Goal: Task Accomplishment & Management: Complete application form

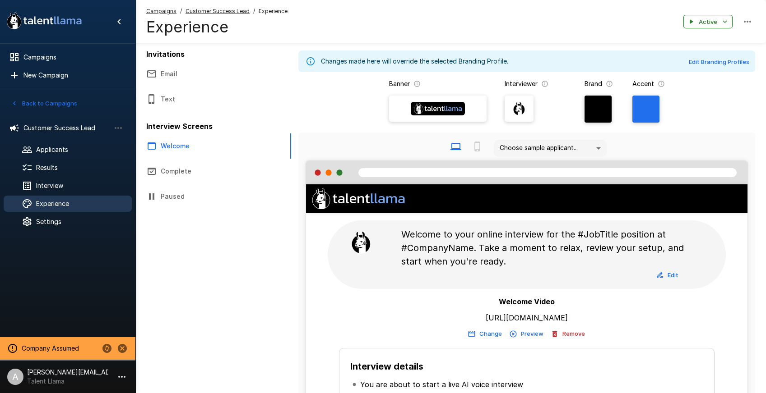
click at [63, 107] on button "Back to Campaigns" at bounding box center [44, 104] width 70 height 14
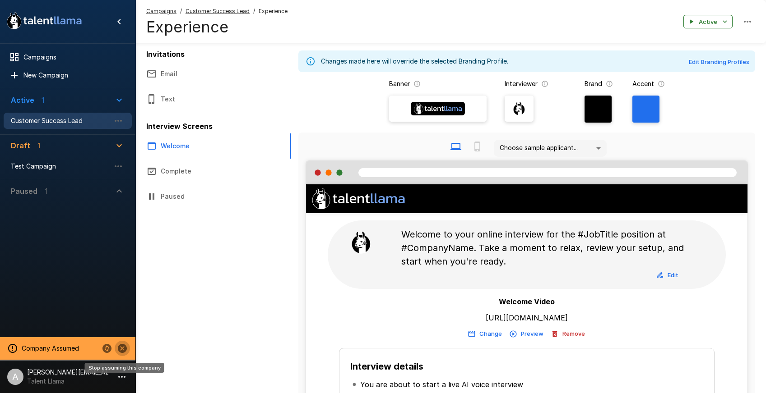
click at [118, 350] on icon "Stop assuming this company" at bounding box center [122, 348] width 9 height 9
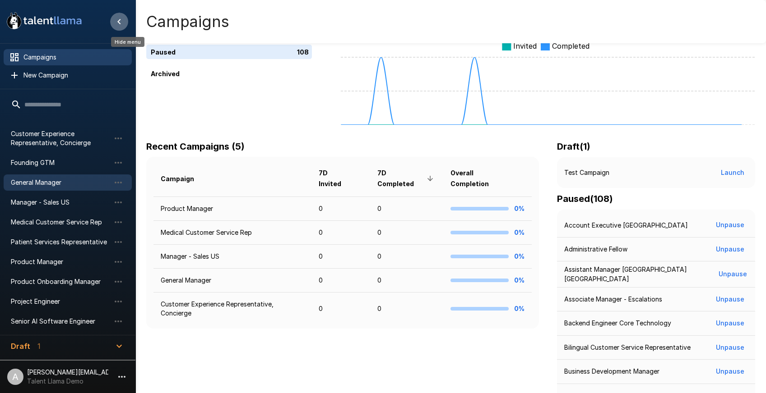
scroll to position [14, 0]
click at [102, 381] on p "Talent Llama Demo" at bounding box center [67, 381] width 81 height 9
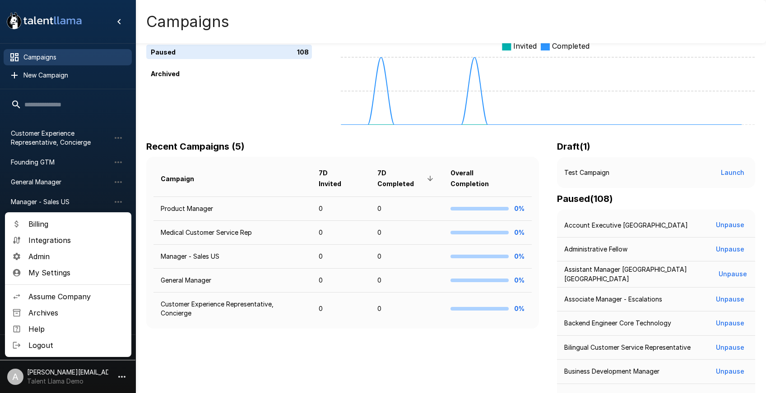
click at [65, 297] on span "Assume Company" at bounding box center [76, 297] width 96 height 11
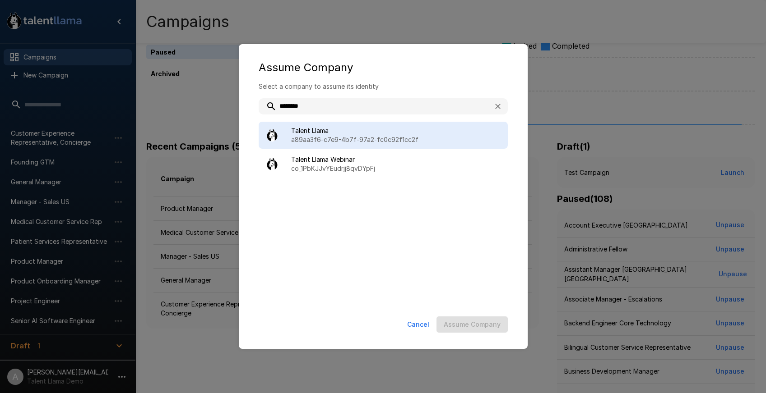
type input "********"
click at [373, 139] on p "a89aa3f6-c7e9-4b7f-97a2-fc0c92f1cc2f" at bounding box center [395, 139] width 209 height 9
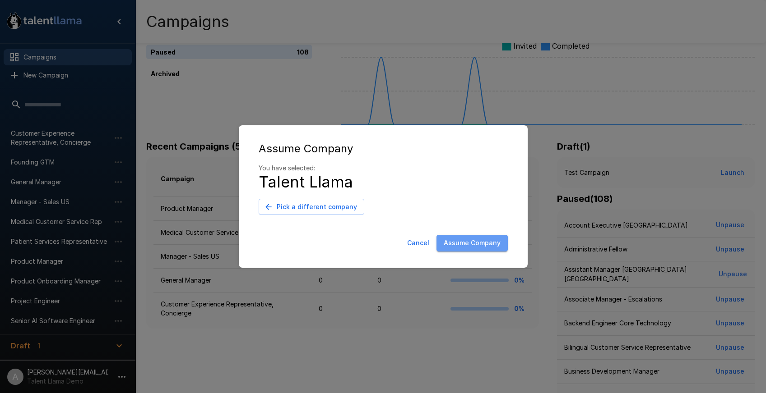
click at [484, 237] on button "Assume Company" at bounding box center [471, 243] width 71 height 17
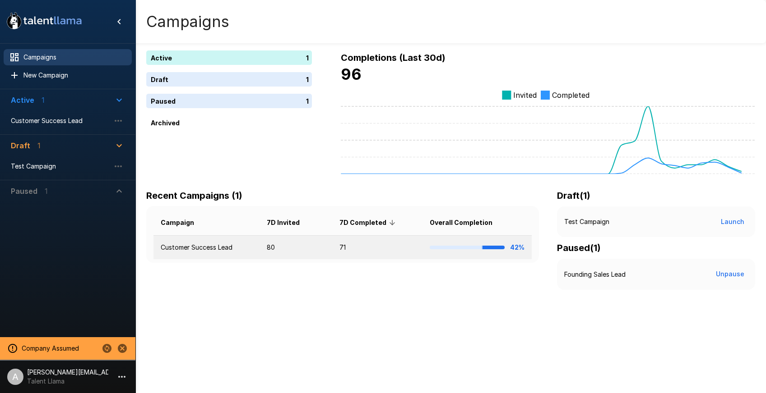
click at [342, 242] on td "71" at bounding box center [377, 248] width 90 height 24
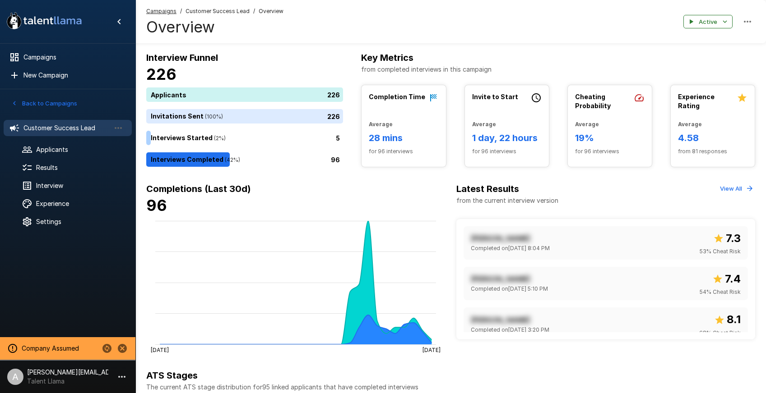
scroll to position [0, 0]
click at [42, 233] on ul "Customer Success Lead Applicants Results Interview Experience Settings" at bounding box center [67, 174] width 135 height 123
click at [61, 220] on span "Settings" at bounding box center [80, 222] width 88 height 9
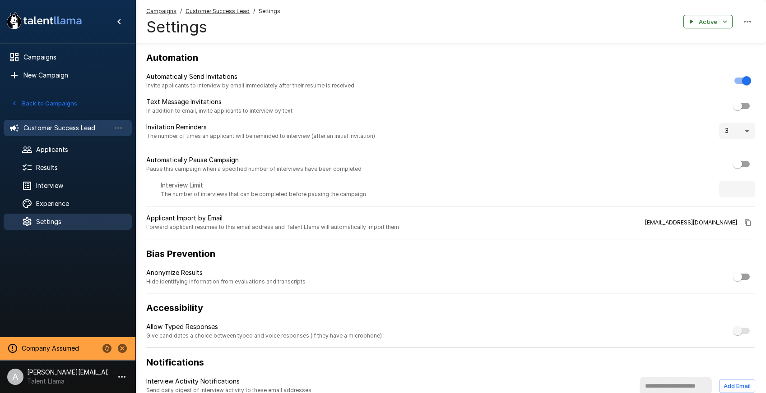
click at [56, 129] on span "Customer Success Lead" at bounding box center [66, 128] width 87 height 9
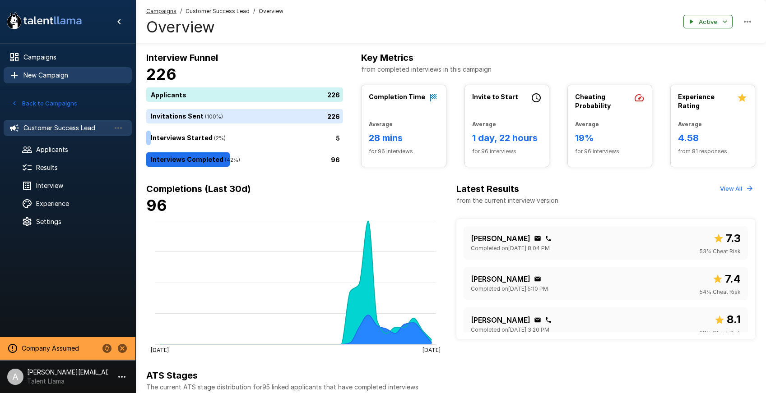
click at [69, 79] on span "New Campaign" at bounding box center [73, 75] width 101 height 9
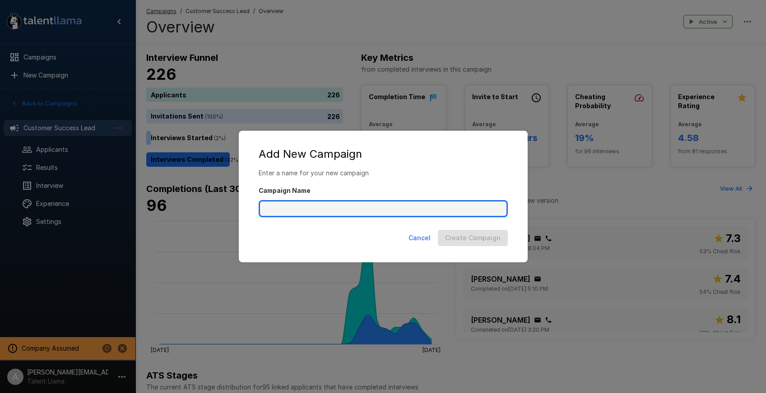
click at [367, 208] on input "Campaign Name" at bounding box center [383, 208] width 249 height 17
type input "**********"
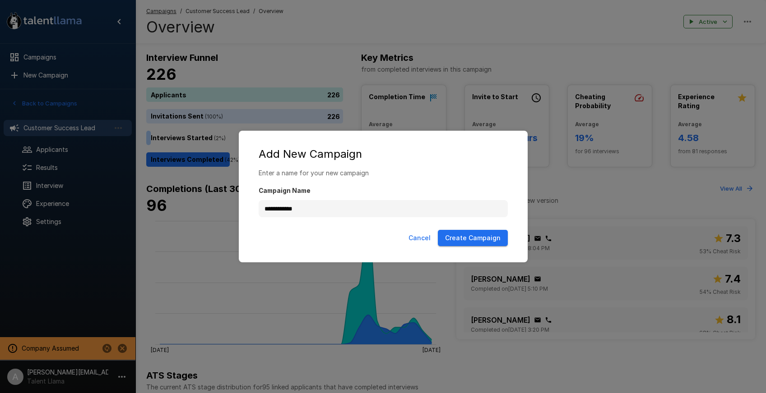
click at [515, 237] on div "Cancel Create Campaign" at bounding box center [383, 241] width 271 height 28
click at [493, 242] on button "Create Campaign" at bounding box center [473, 238] width 70 height 17
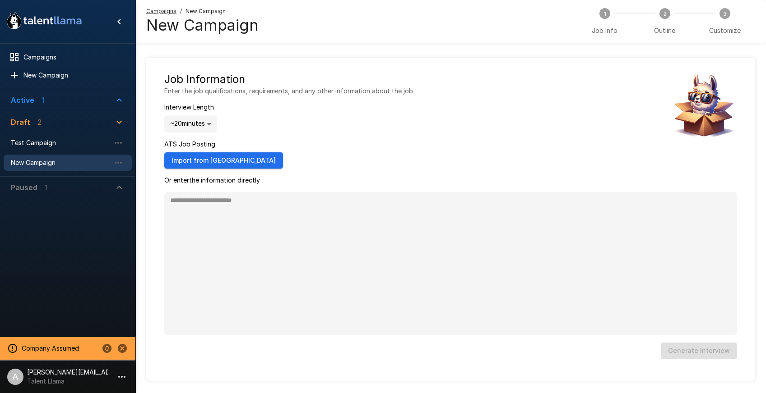
click at [217, 160] on button "Import from Ashby" at bounding box center [223, 161] width 119 height 17
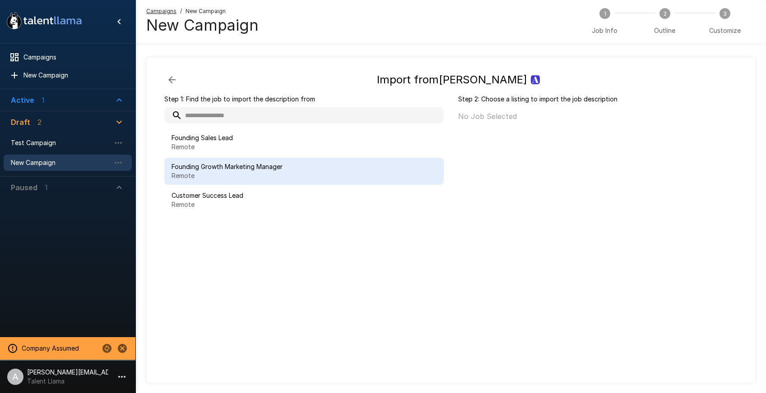
click at [292, 174] on p "Remote" at bounding box center [303, 175] width 265 height 9
click at [169, 77] on icon "button" at bounding box center [172, 79] width 11 height 11
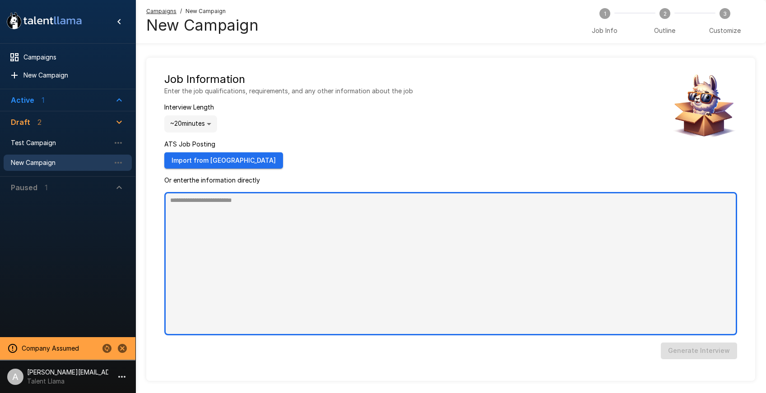
click at [218, 275] on textarea at bounding box center [450, 263] width 573 height 143
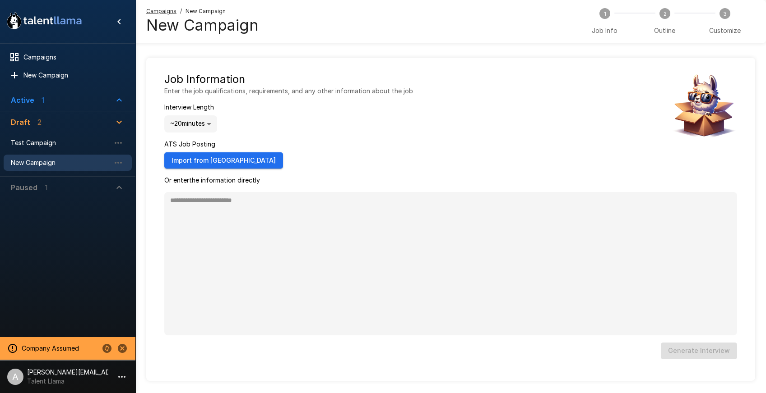
type textarea "*"
click at [50, 98] on span "Active 1" at bounding box center [62, 100] width 103 height 11
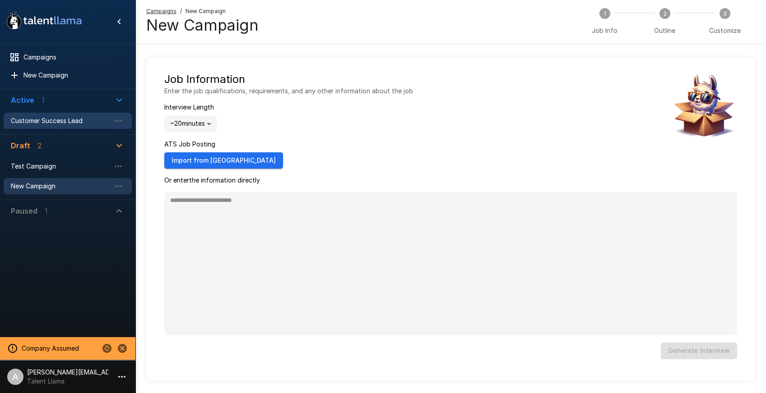
click at [51, 119] on span "Customer Success Lead" at bounding box center [60, 120] width 99 height 9
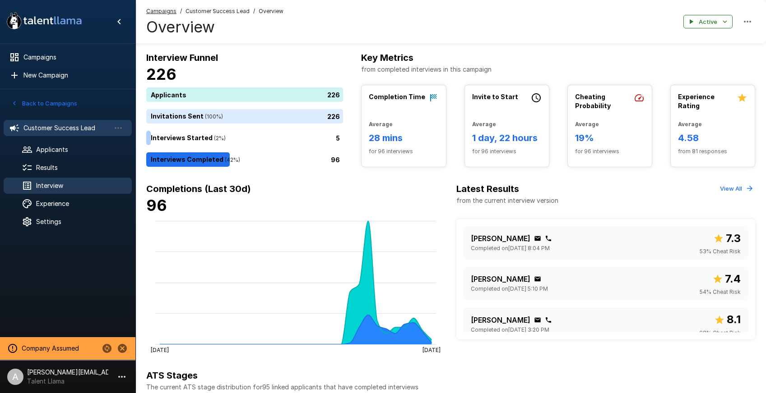
click at [61, 187] on span "Interview" at bounding box center [80, 185] width 88 height 9
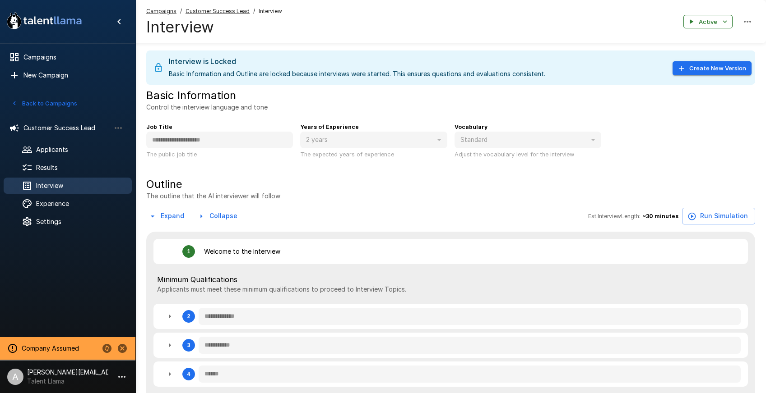
type textarea "*"
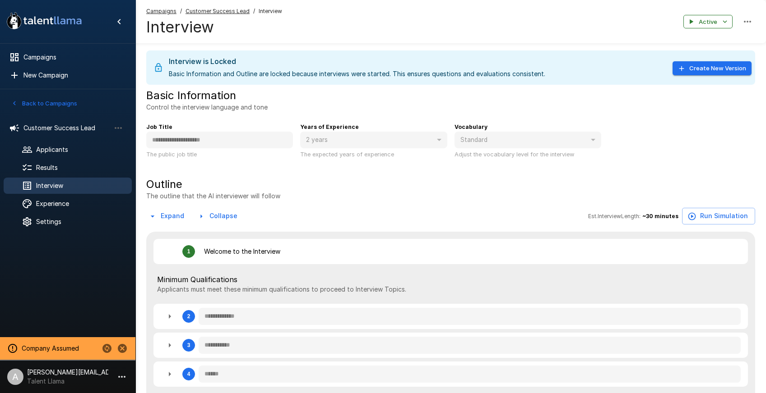
type textarea "*"
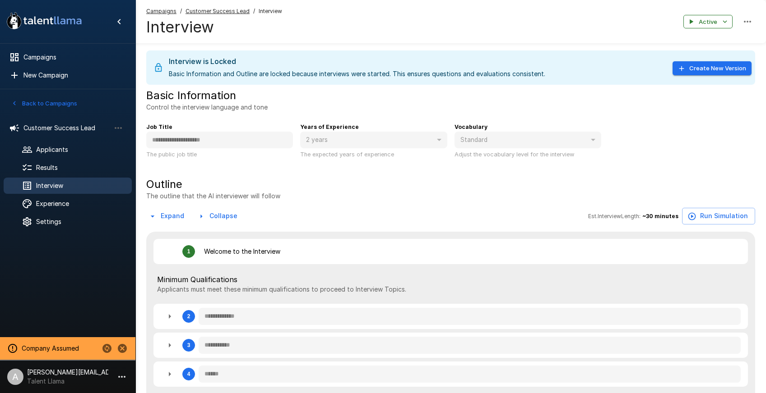
type textarea "*"
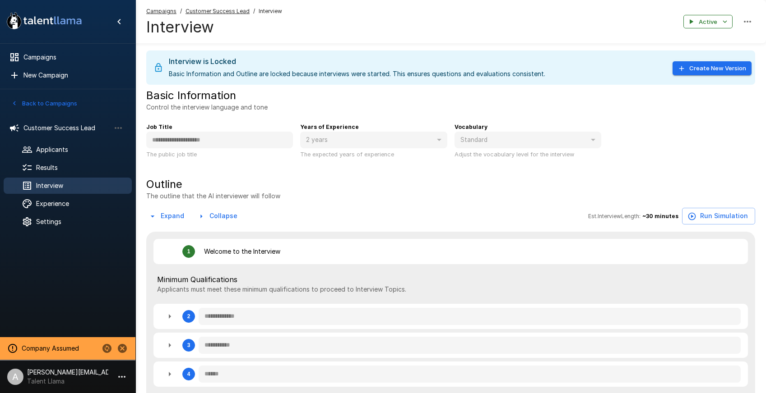
type textarea "*"
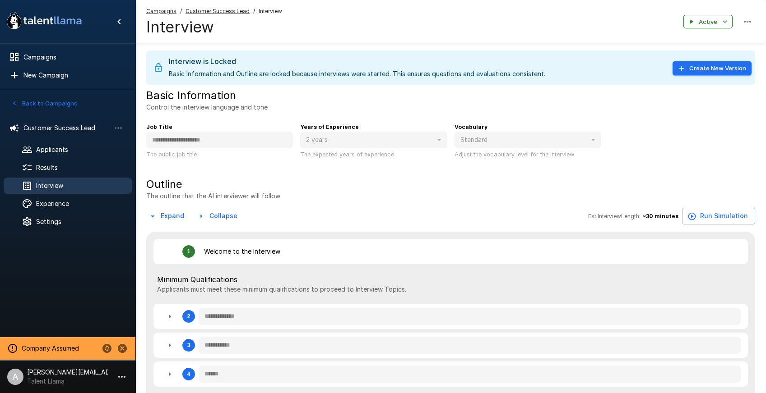
type textarea "*"
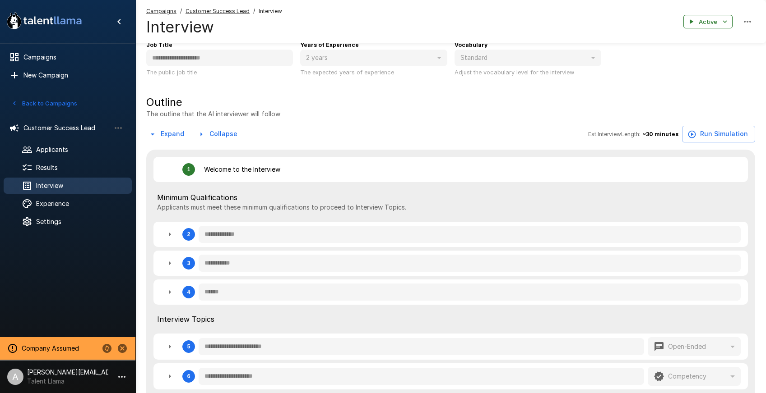
scroll to position [91, 0]
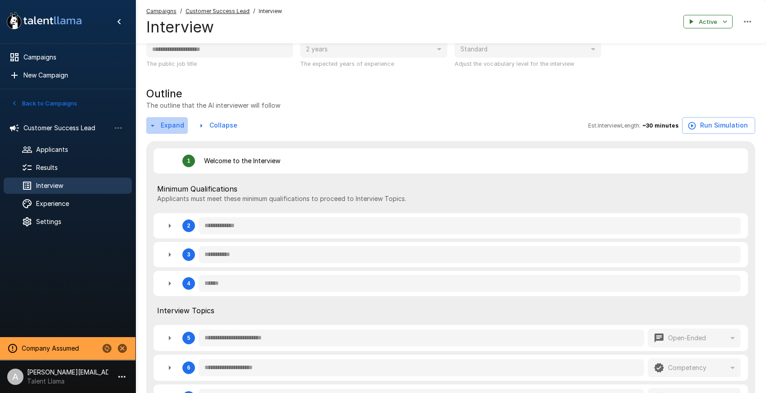
click at [169, 125] on button "Expand" at bounding box center [167, 125] width 42 height 17
type textarea "*"
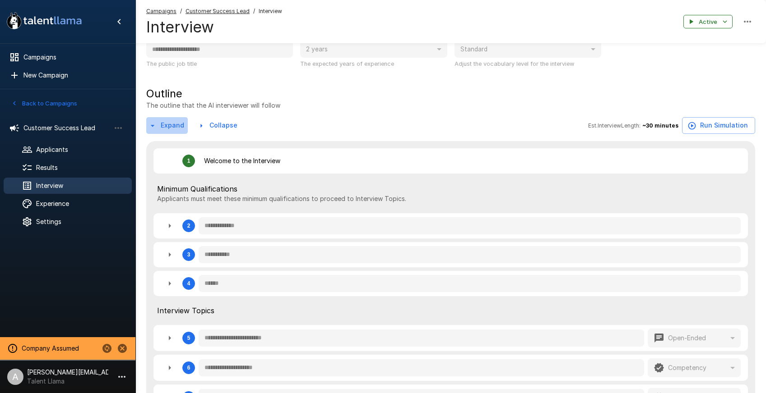
type textarea "*"
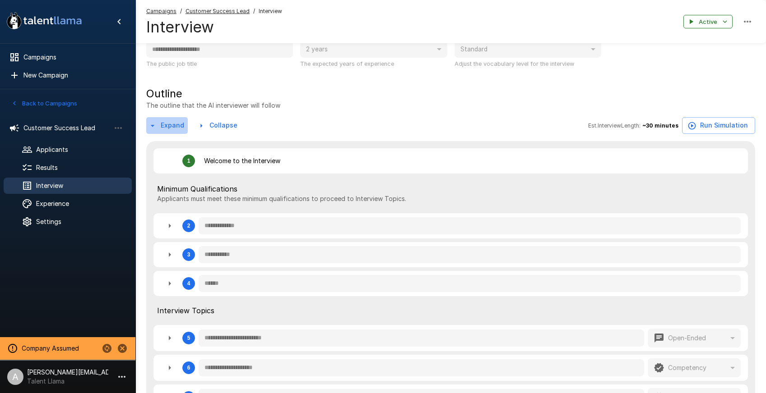
type textarea "*"
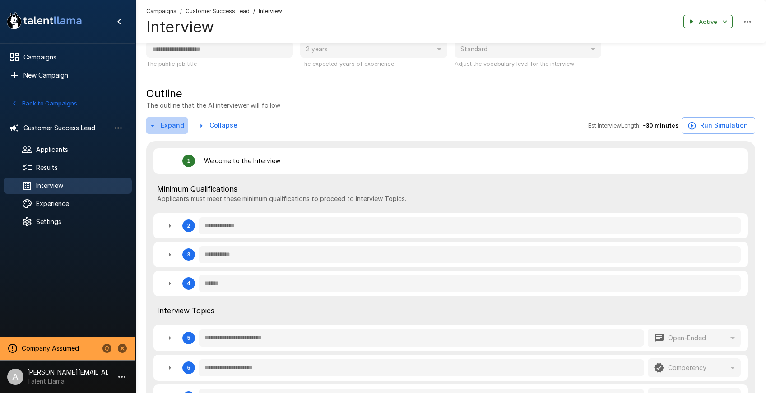
type textarea "*"
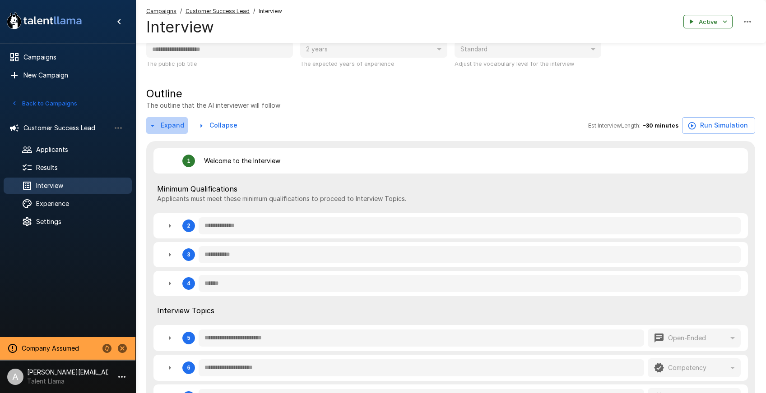
type textarea "*"
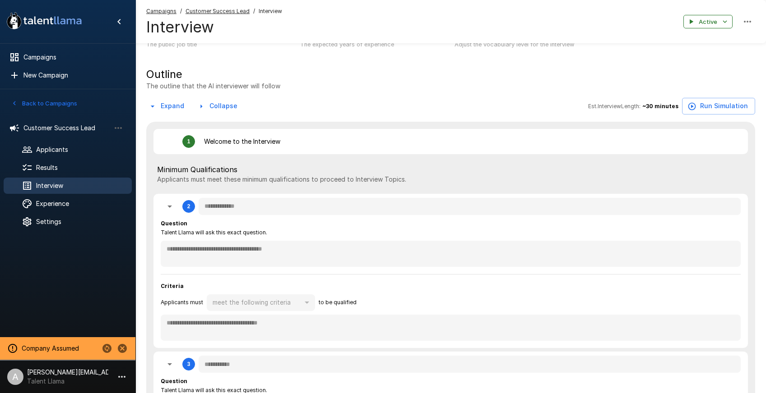
scroll to position [23, 0]
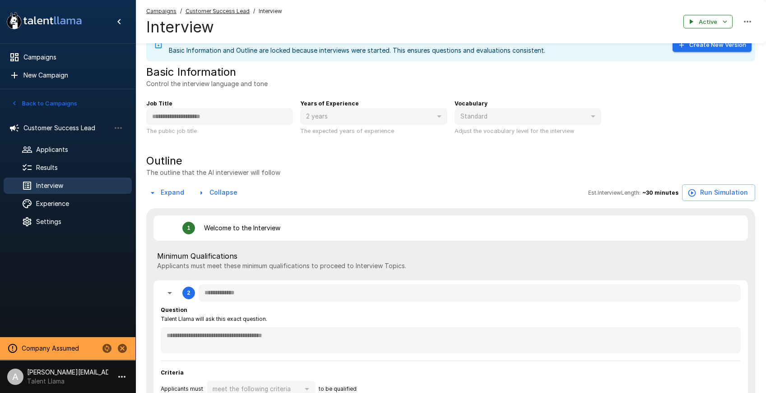
click at [542, 239] on div "1 Welcome to the Interview" at bounding box center [450, 228] width 594 height 25
click at [710, 193] on button "Run Simulation" at bounding box center [718, 193] width 73 height 17
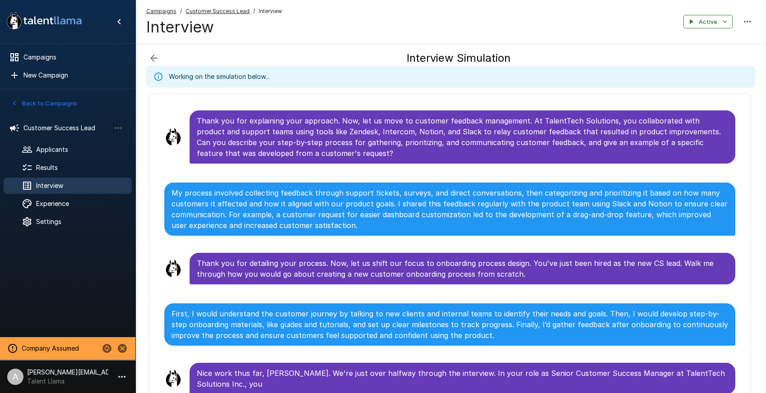
scroll to position [542, 0]
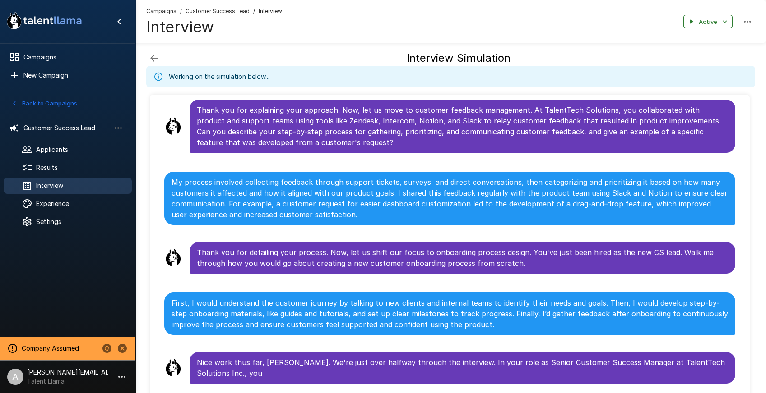
click at [148, 56] on button "button" at bounding box center [153, 58] width 15 height 15
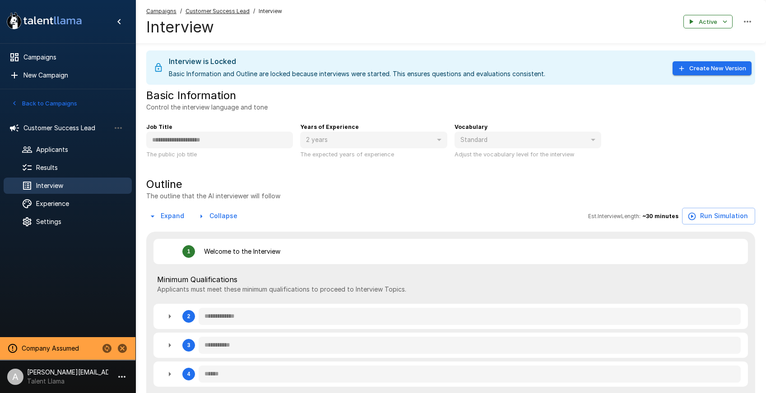
type textarea "*"
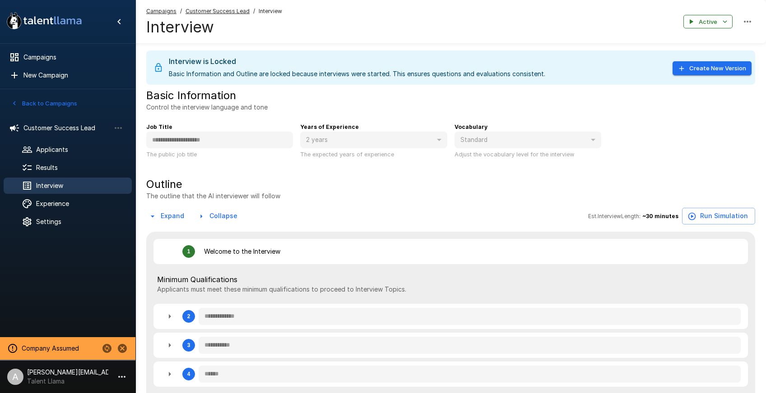
type textarea "*"
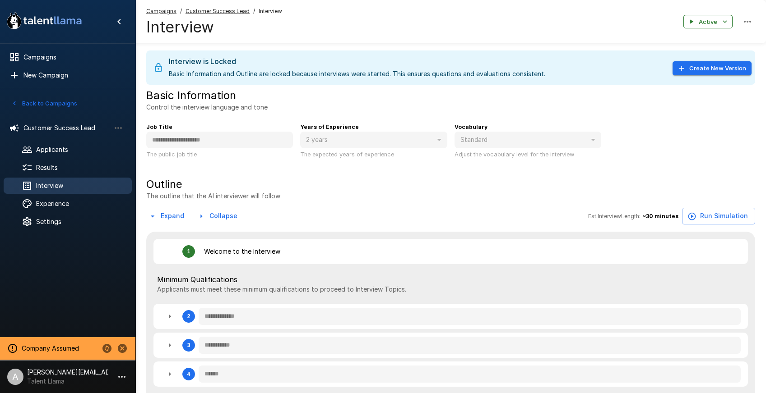
type textarea "*"
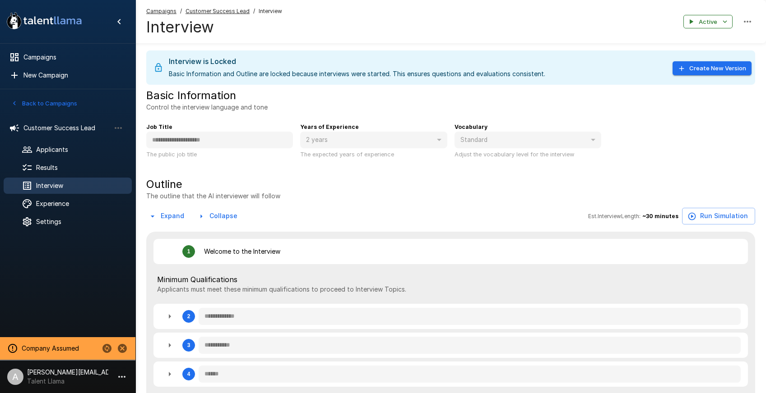
type textarea "*"
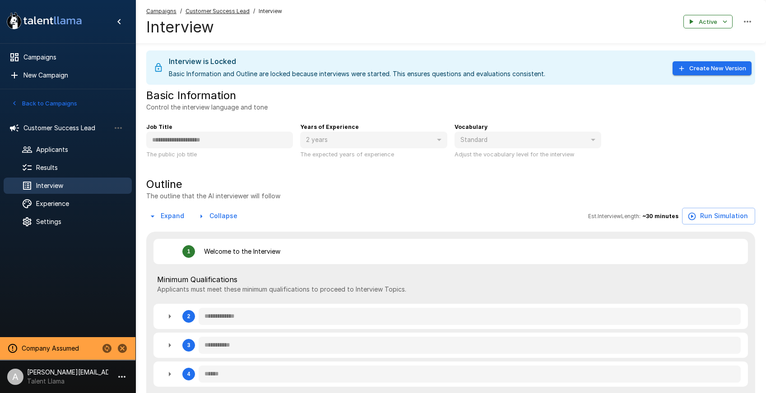
type textarea "*"
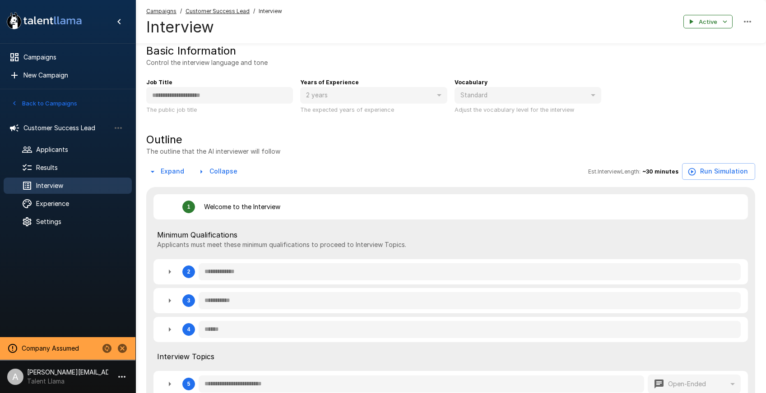
scroll to position [66, 0]
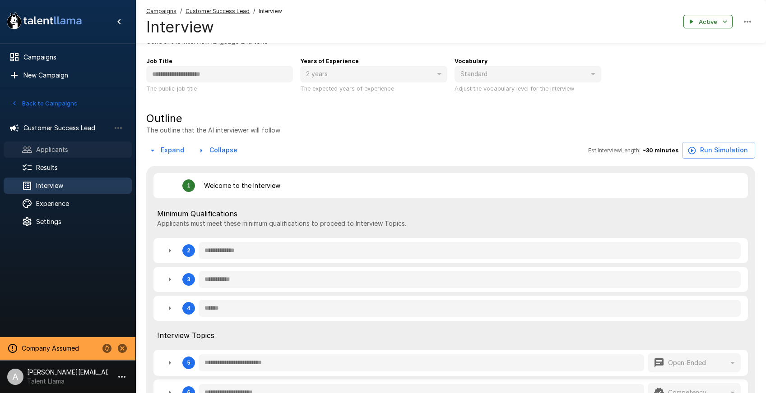
click at [55, 150] on span "Applicants" at bounding box center [80, 149] width 88 height 9
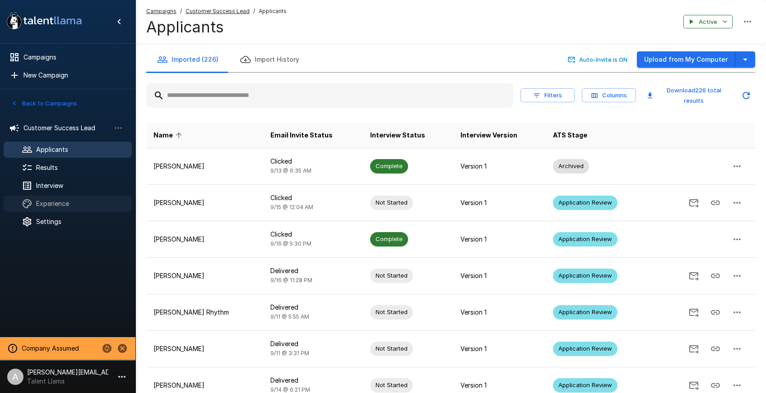
click at [56, 204] on span "Experience" at bounding box center [80, 203] width 88 height 9
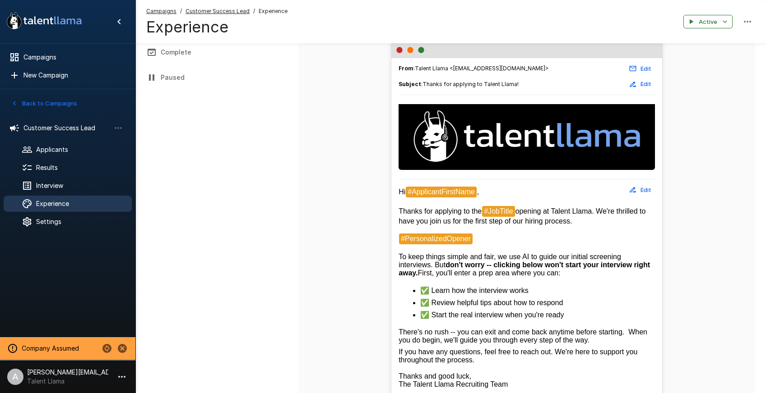
scroll to position [141, 0]
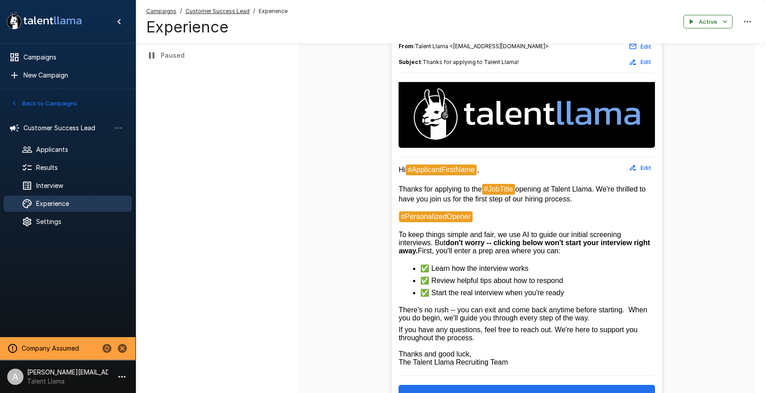
click at [643, 162] on button "Edit" at bounding box center [640, 168] width 29 height 14
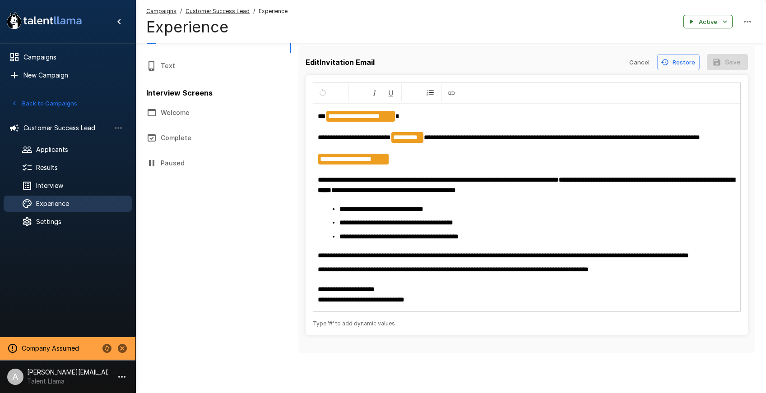
scroll to position [0, 0]
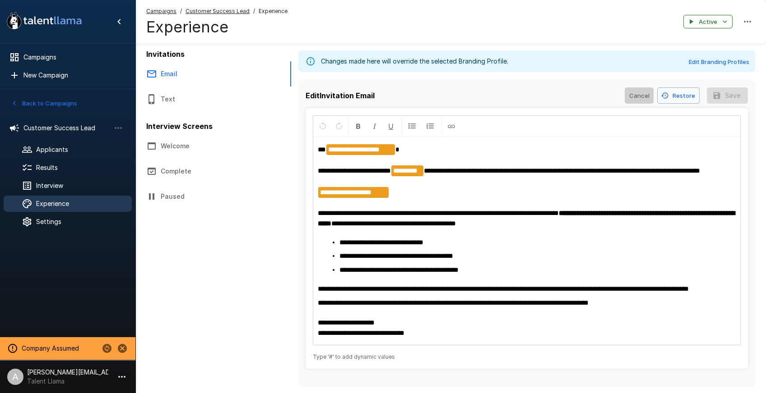
click at [634, 95] on button "Cancel" at bounding box center [639, 96] width 29 height 17
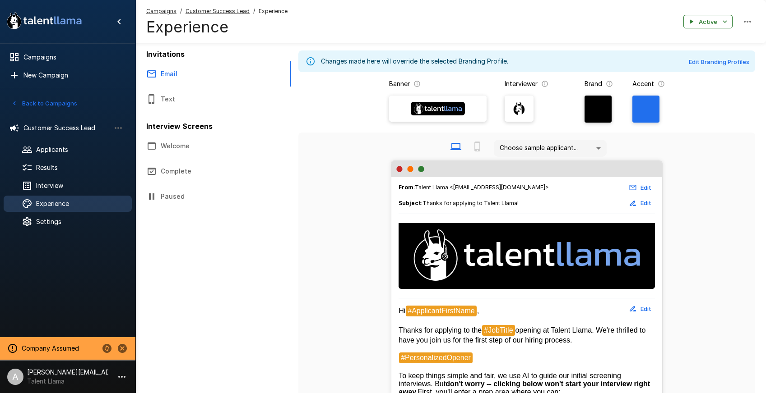
click at [174, 91] on button "Text" at bounding box center [213, 99] width 156 height 25
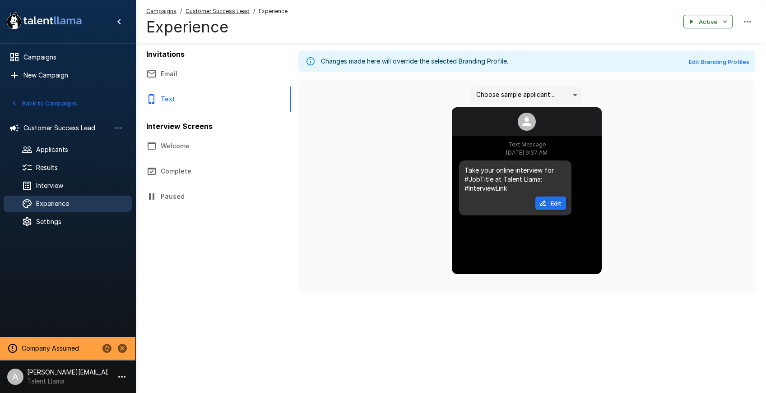
click at [177, 150] on button "Welcome" at bounding box center [213, 146] width 156 height 25
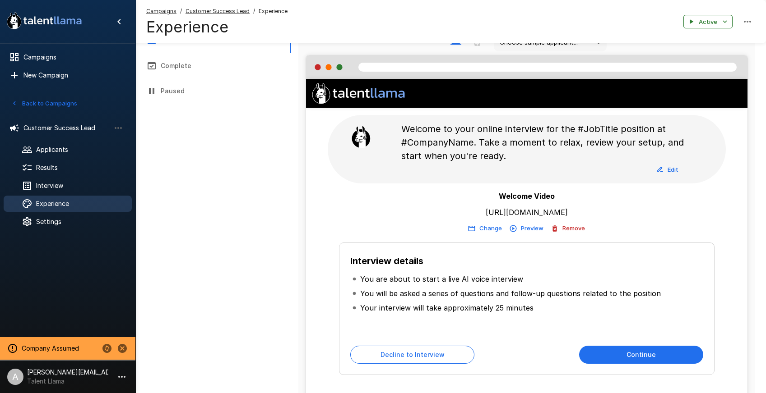
scroll to position [107, 0]
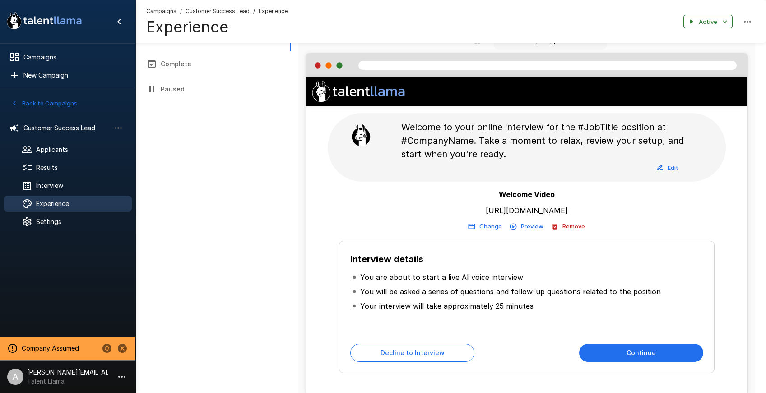
click at [537, 228] on button "Preview" at bounding box center [527, 227] width 38 height 14
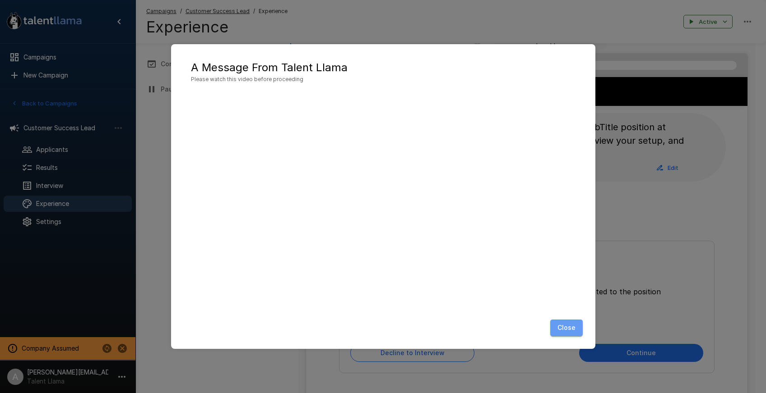
click at [567, 328] on button "Close" at bounding box center [566, 328] width 32 height 17
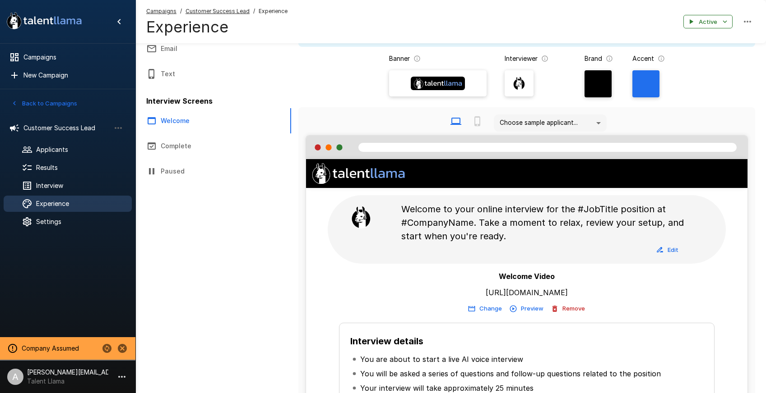
scroll to position [0, 0]
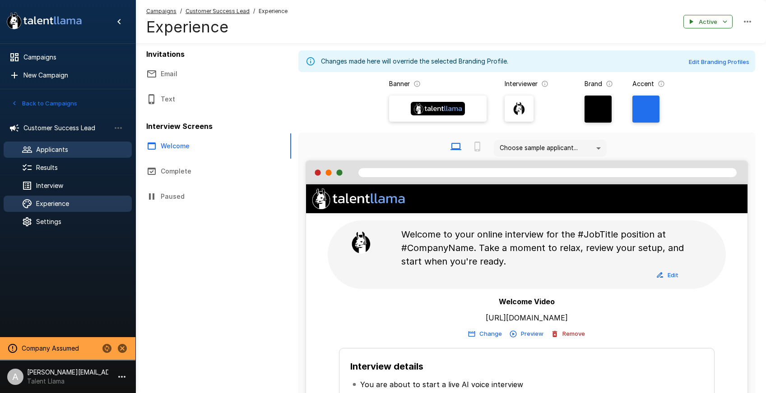
click at [50, 152] on span "Applicants" at bounding box center [80, 149] width 88 height 9
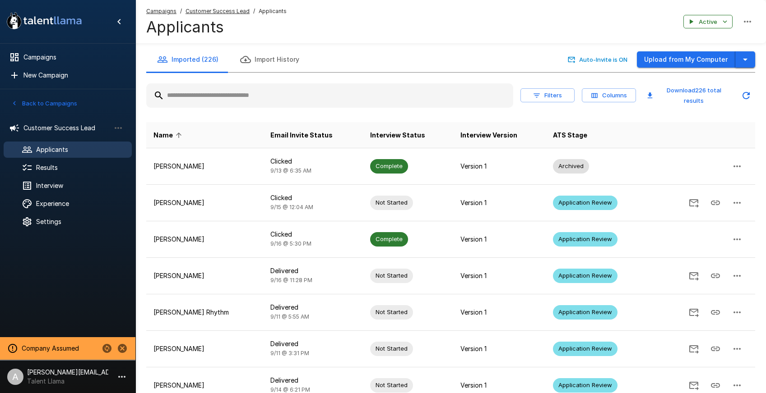
click at [749, 60] on icon "button" at bounding box center [745, 59] width 11 height 11
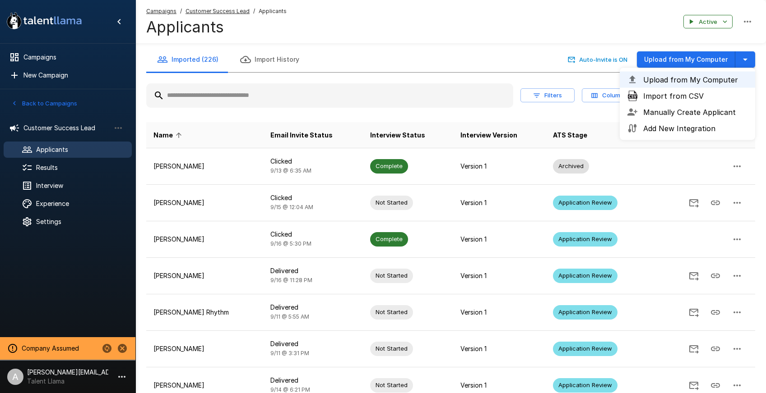
click at [545, 38] on div "Campaigns / Customer Success Lead / Applicants Applicants Active" at bounding box center [450, 21] width 630 height 43
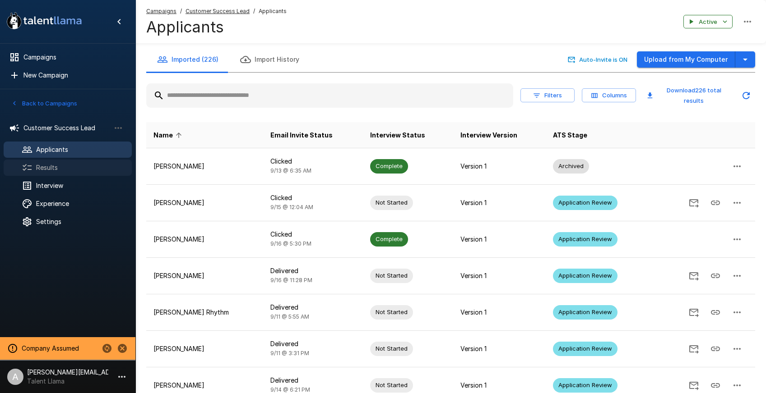
click at [90, 173] on div "Results" at bounding box center [68, 168] width 128 height 16
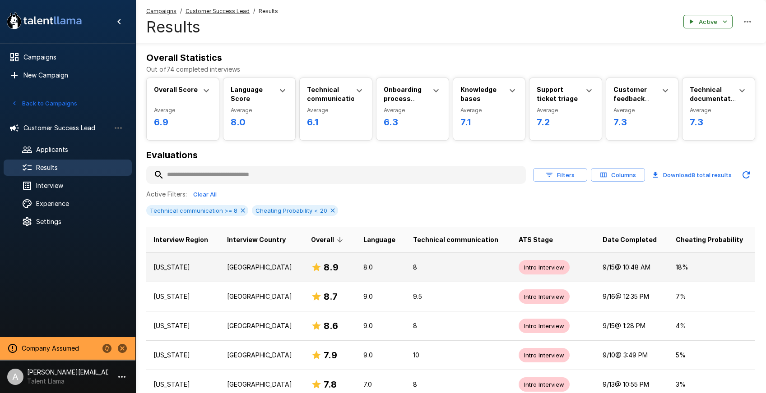
click at [295, 269] on td "United States" at bounding box center [262, 267] width 84 height 29
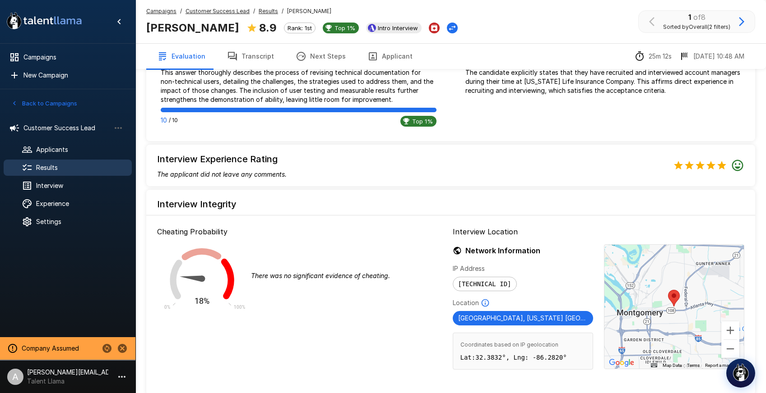
scroll to position [783, 0]
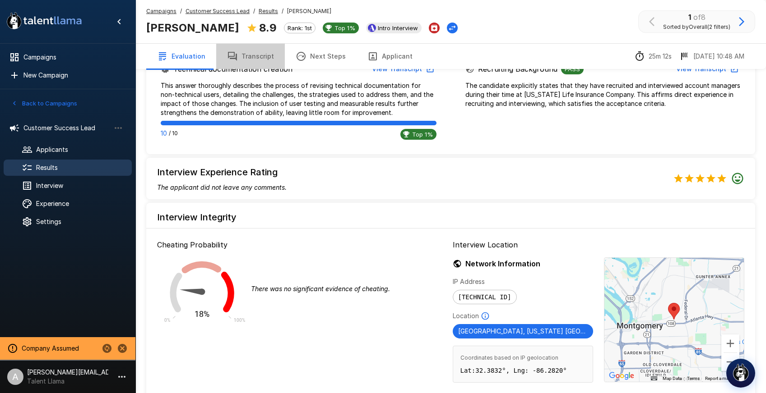
click at [257, 57] on button "Transcript" at bounding box center [250, 56] width 69 height 25
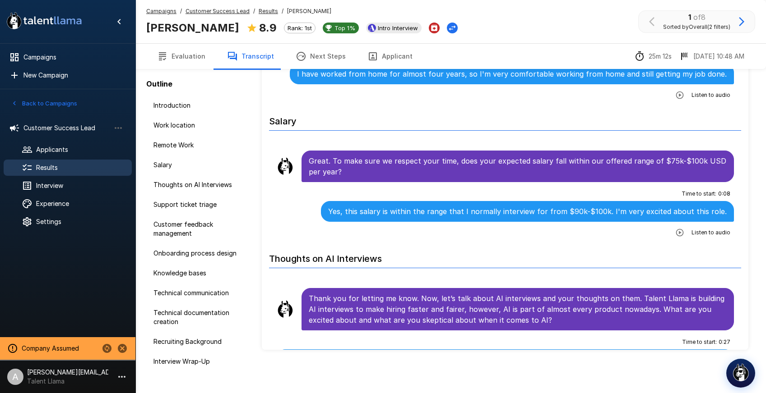
scroll to position [414, 0]
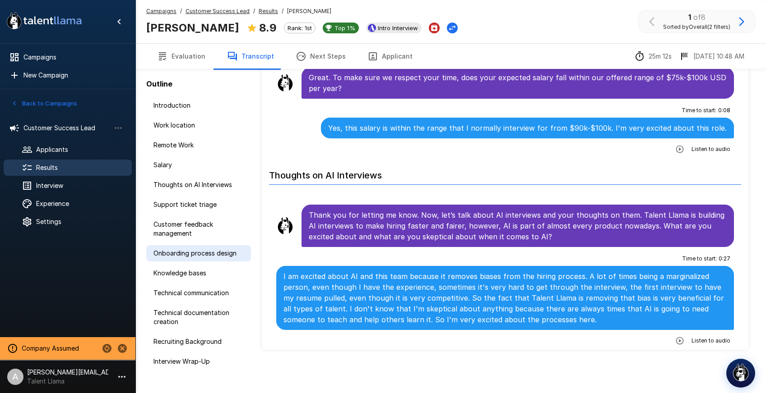
click at [183, 254] on span "Onboarding process design" at bounding box center [198, 253] width 90 height 9
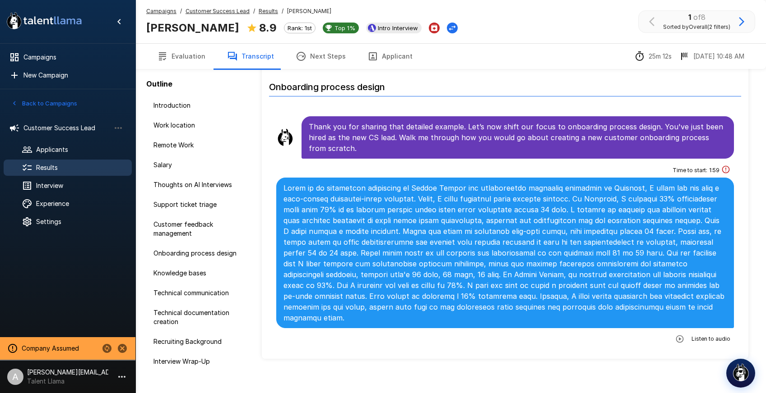
scroll to position [1179, 0]
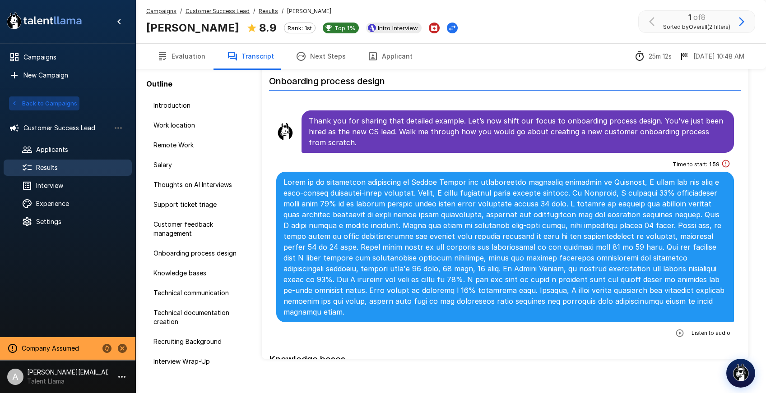
click at [64, 105] on button "Back to Campaigns" at bounding box center [44, 104] width 70 height 14
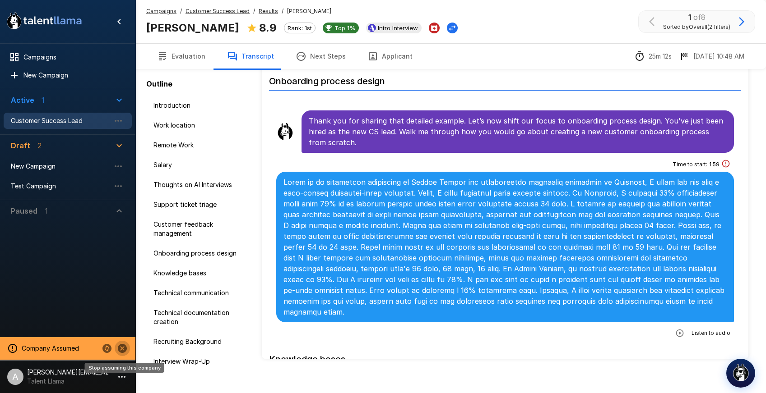
click at [123, 347] on icon "Stop assuming this company" at bounding box center [122, 348] width 9 height 9
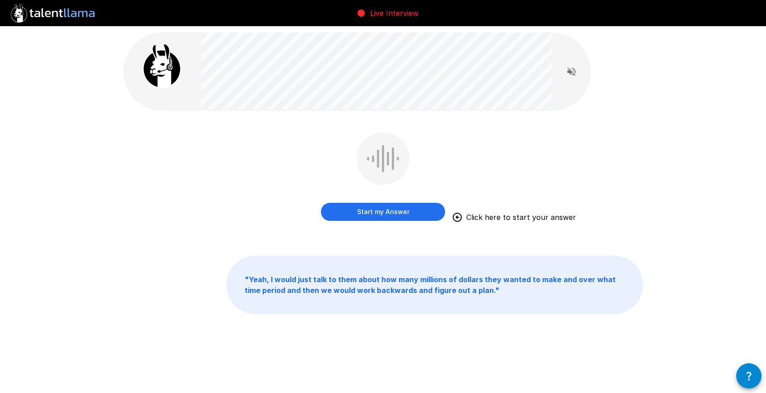
click at [559, 74] on div at bounding box center [571, 71] width 39 height 57
click at [582, 73] on div at bounding box center [571, 71] width 39 height 57
click at [569, 72] on icon "Read questions aloud" at bounding box center [571, 72] width 8 height 8
click at [569, 74] on icon "Stop reading questions aloud" at bounding box center [571, 71] width 11 height 11
click at [389, 218] on button "Start my Answer" at bounding box center [383, 212] width 124 height 18
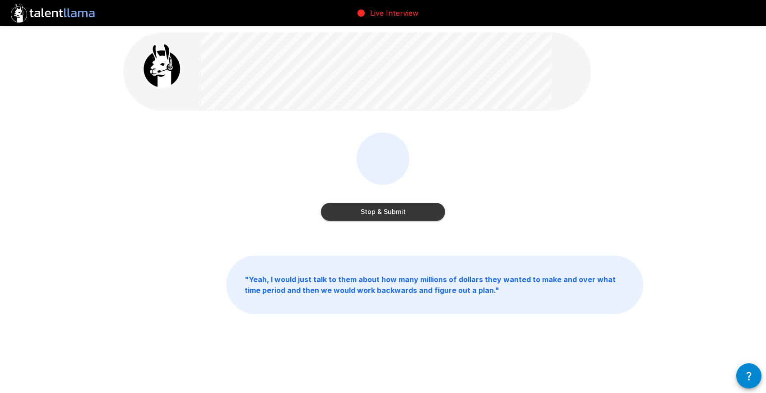
click at [389, 218] on button "Stop & Submit" at bounding box center [383, 212] width 124 height 18
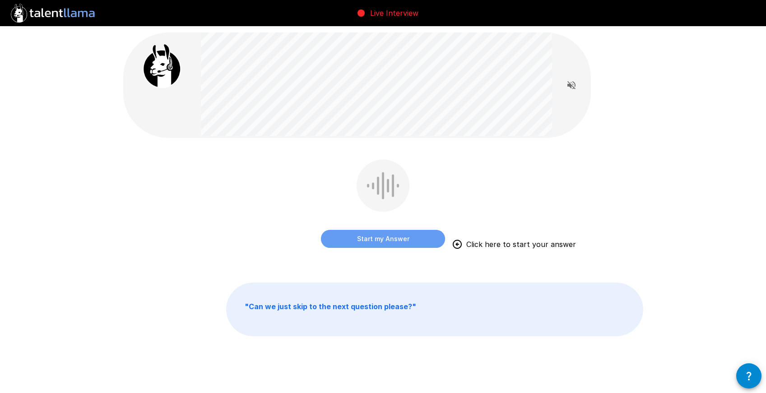
click at [365, 238] on button "Start my Answer" at bounding box center [383, 239] width 124 height 18
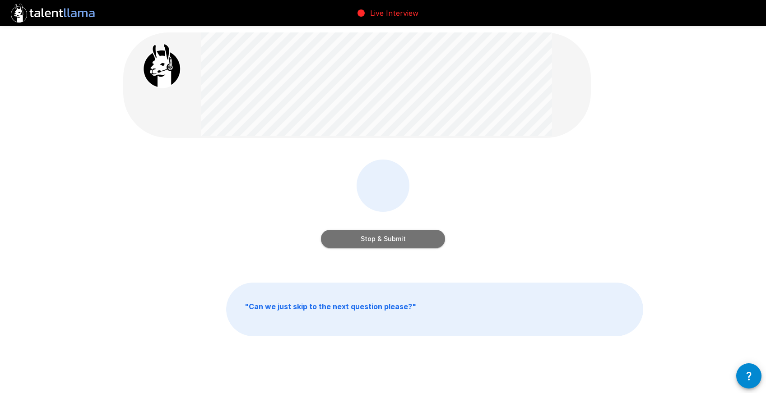
click at [365, 238] on button "Stop & Submit" at bounding box center [383, 239] width 124 height 18
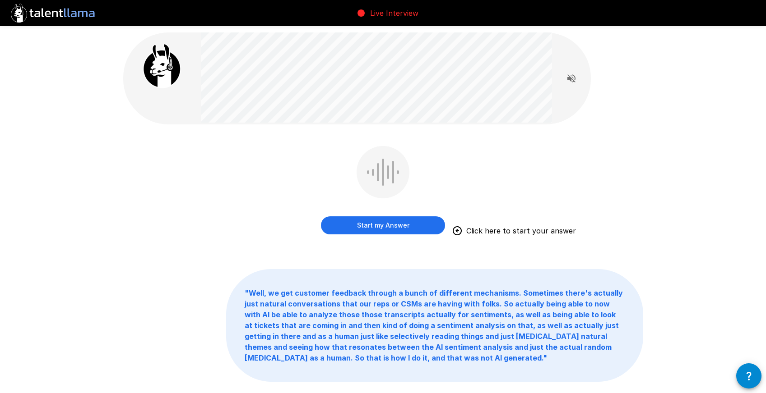
click at [366, 236] on div "Start my Answer Click here to start your answer" at bounding box center [383, 192] width 124 height 92
click at [365, 229] on button "Start my Answer" at bounding box center [383, 226] width 124 height 18
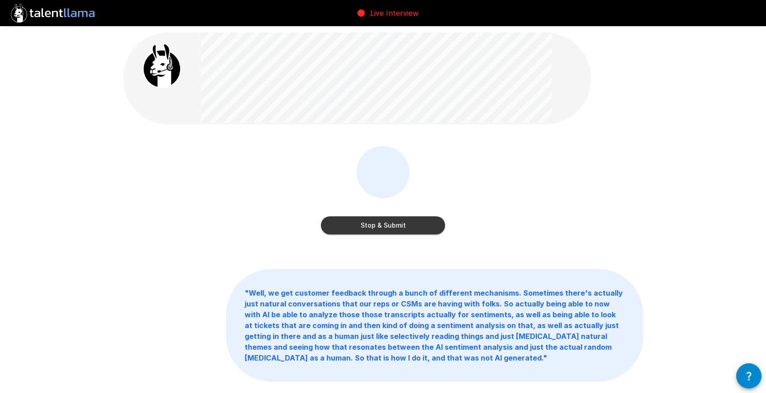
click at [365, 229] on button "Stop & Submit" at bounding box center [383, 226] width 124 height 18
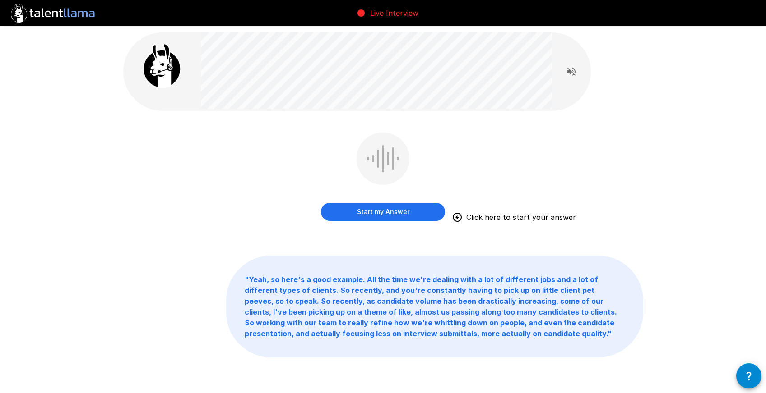
click at [354, 215] on button "Start my Answer" at bounding box center [383, 212] width 124 height 18
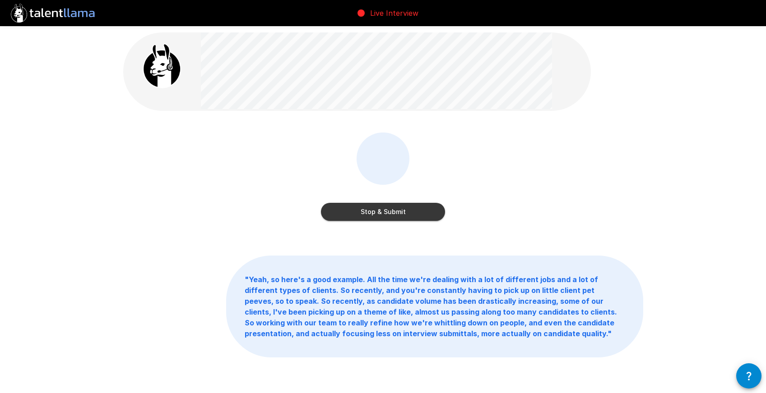
click at [354, 215] on button "Stop & Submit" at bounding box center [383, 212] width 124 height 18
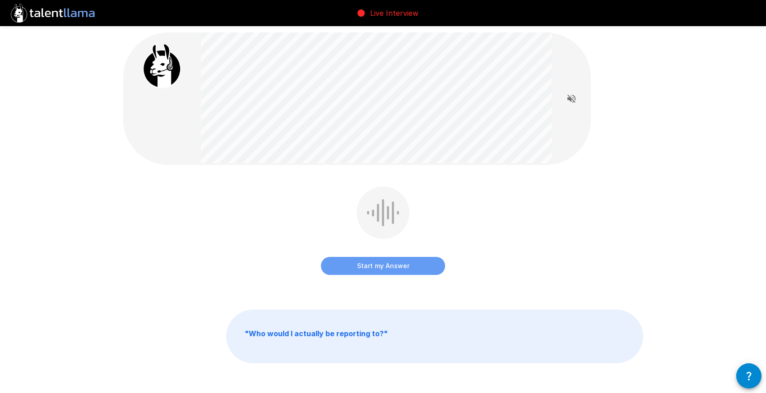
click at [357, 269] on button "Start my Answer" at bounding box center [383, 266] width 124 height 18
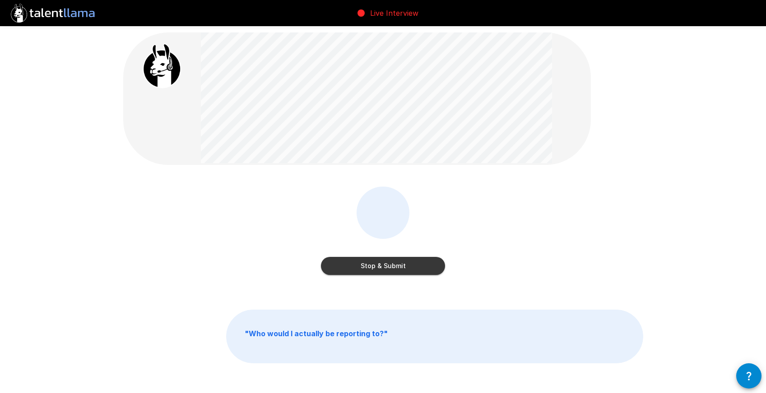
click at [357, 269] on button "Stop & Submit" at bounding box center [383, 266] width 124 height 18
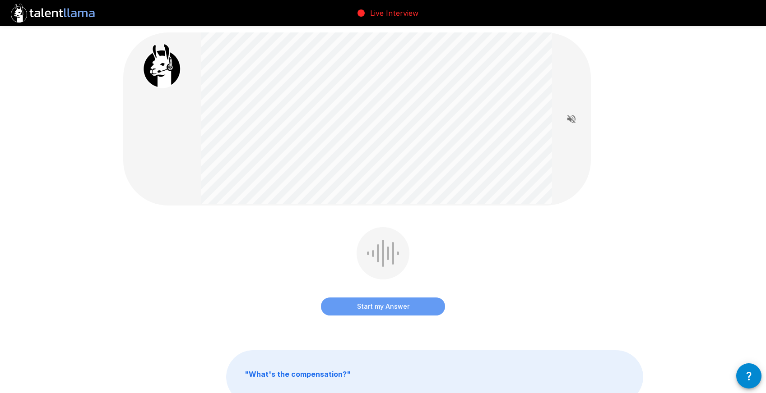
click at [364, 308] on button "Start my Answer" at bounding box center [383, 307] width 124 height 18
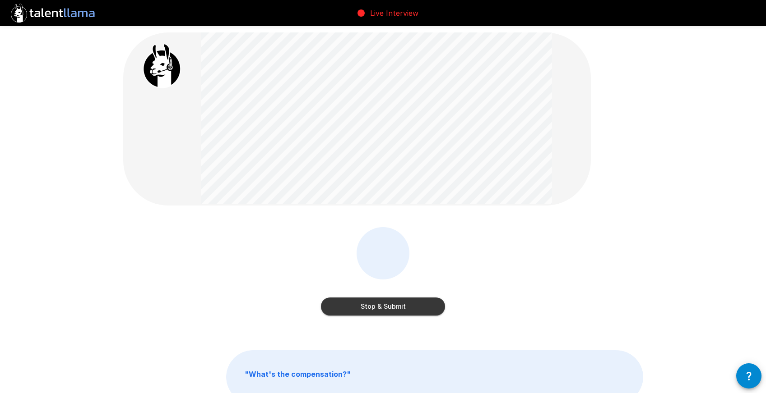
click at [364, 308] on button "Stop & Submit" at bounding box center [383, 307] width 124 height 18
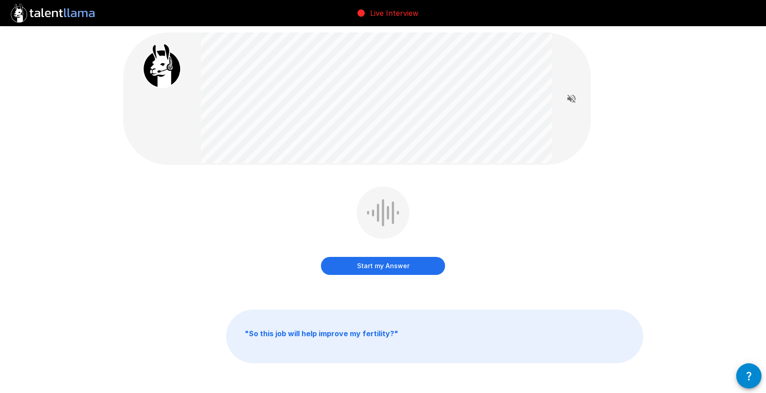
click at [363, 282] on div "Start my Answer" at bounding box center [383, 238] width 520 height 102
click at [365, 273] on button "Start my Answer" at bounding box center [383, 266] width 124 height 18
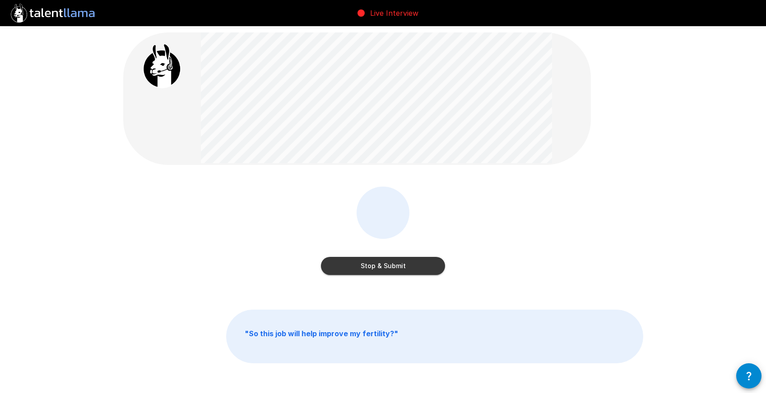
click at [365, 273] on button "Stop & Submit" at bounding box center [383, 266] width 124 height 18
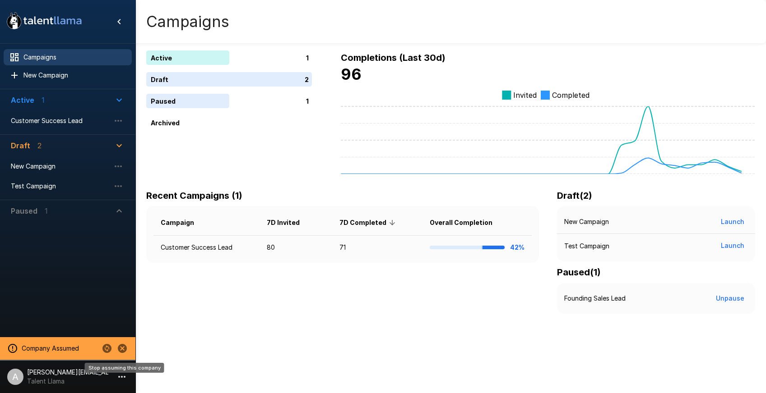
click at [120, 353] on icon "Stop assuming this company" at bounding box center [122, 348] width 11 height 11
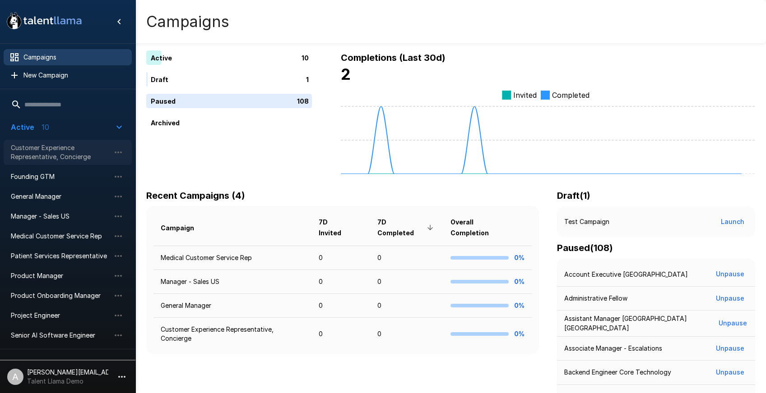
click at [57, 151] on span "Customer Experience Representative, Concierge" at bounding box center [60, 152] width 99 height 18
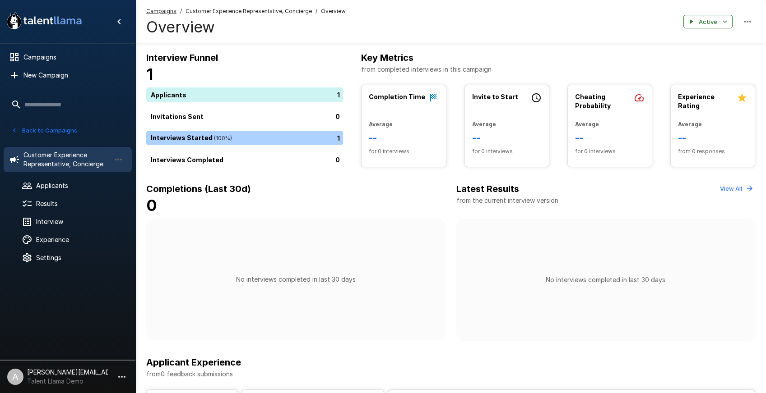
click at [53, 213] on ul "Customer Experience Representative, Concierge Applicants Results Interview Expe…" at bounding box center [67, 206] width 135 height 132
click at [52, 206] on span "Results" at bounding box center [80, 203] width 88 height 9
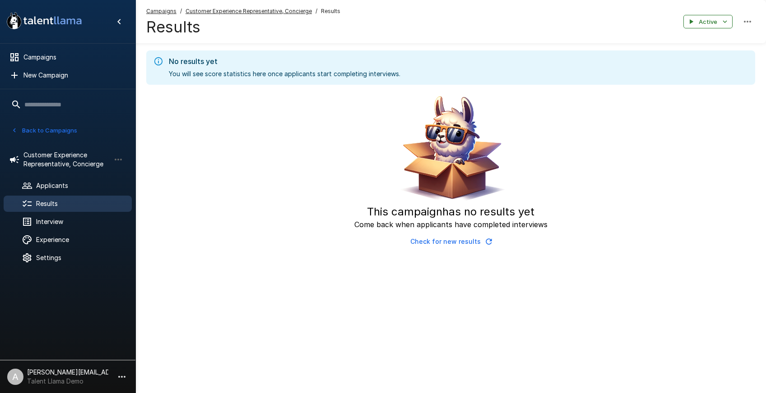
click at [463, 241] on button "Check for new results" at bounding box center [451, 242] width 88 height 17
click at [78, 188] on span "Applicants" at bounding box center [80, 185] width 88 height 9
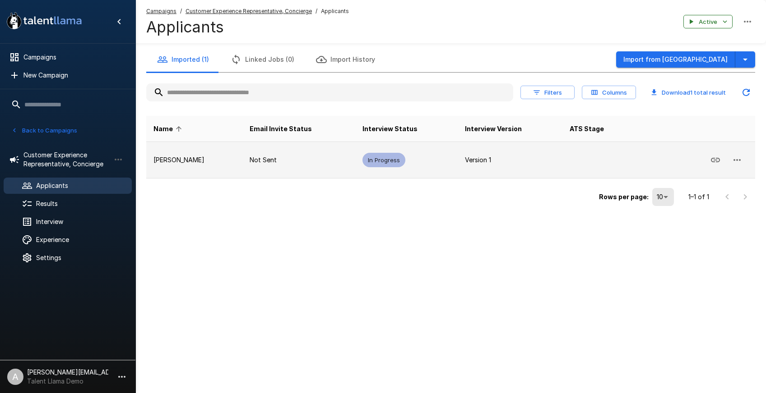
click at [736, 162] on icon "button" at bounding box center [736, 160] width 11 height 11
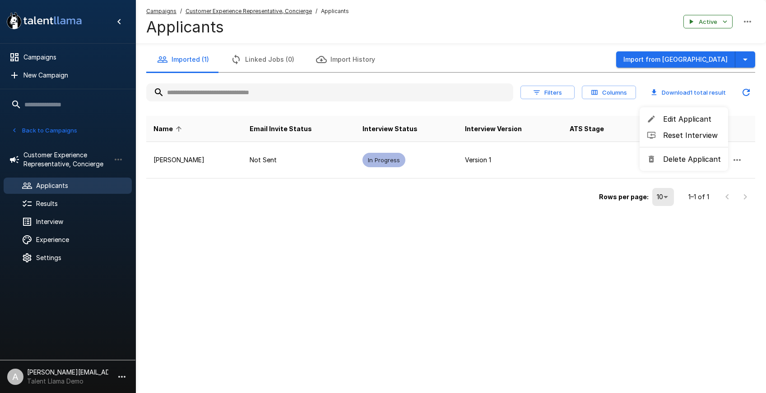
click at [695, 136] on span "Reset Interview" at bounding box center [692, 135] width 58 height 11
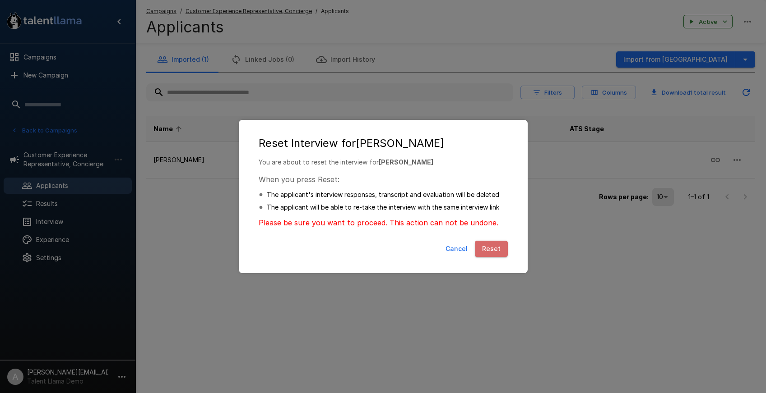
click at [482, 241] on button "Reset" at bounding box center [491, 249] width 33 height 17
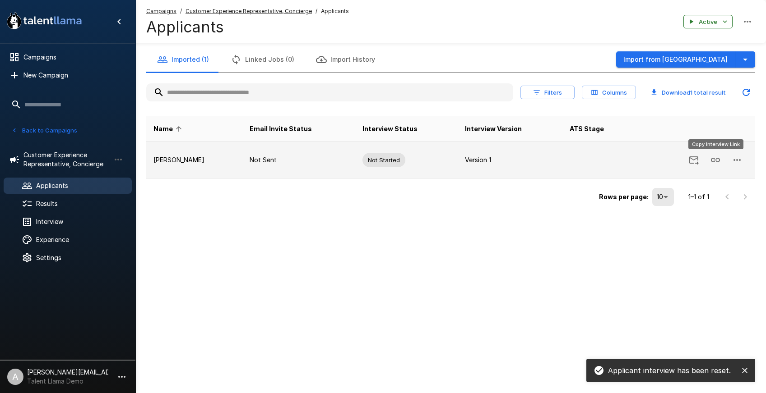
click at [718, 162] on icon "Copy Interview Link" at bounding box center [715, 160] width 9 height 5
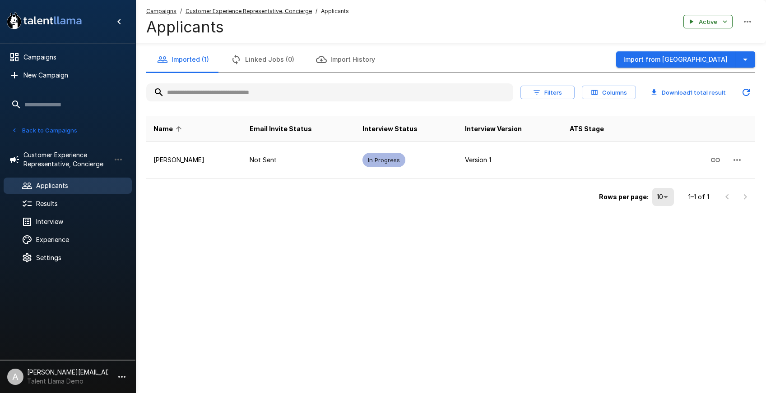
click at [198, 12] on u "Customer Experience Representative, Concierge" at bounding box center [248, 11] width 126 height 7
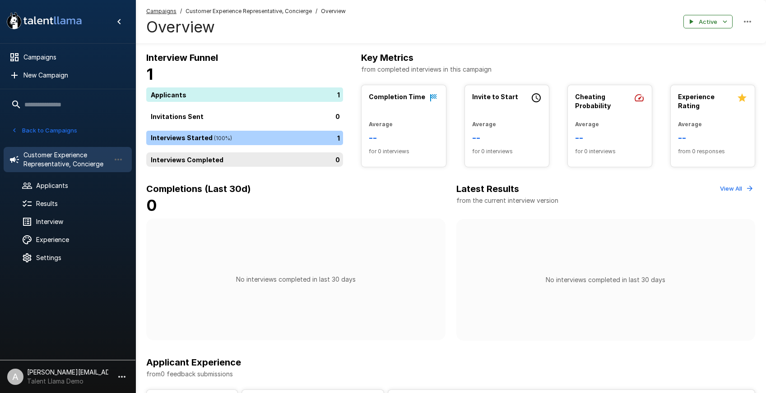
scroll to position [190, 0]
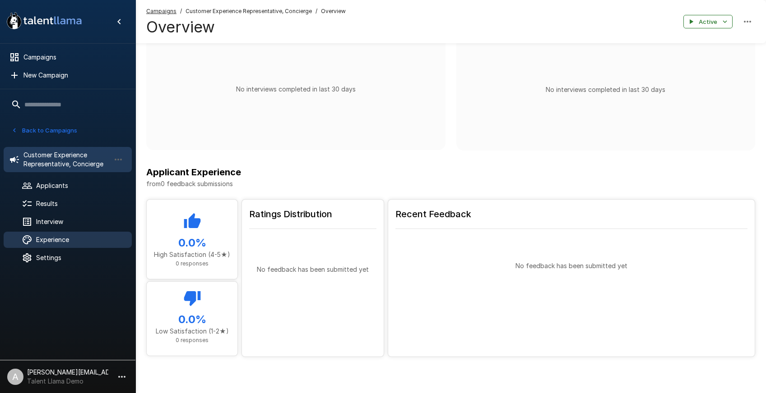
click at [61, 237] on span "Experience" at bounding box center [80, 240] width 88 height 9
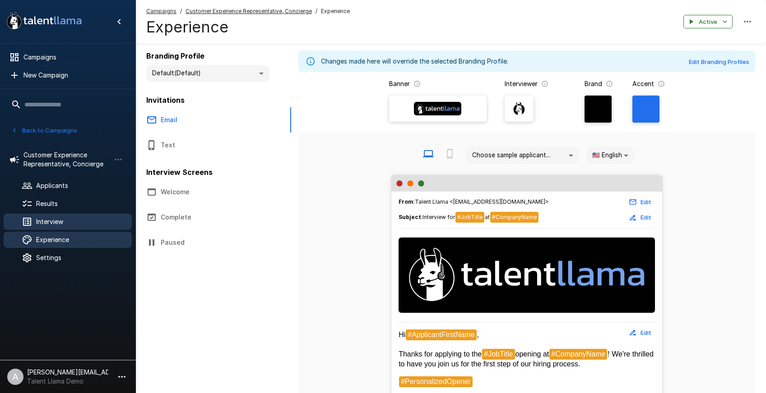
click at [60, 219] on span "Interview" at bounding box center [80, 222] width 88 height 9
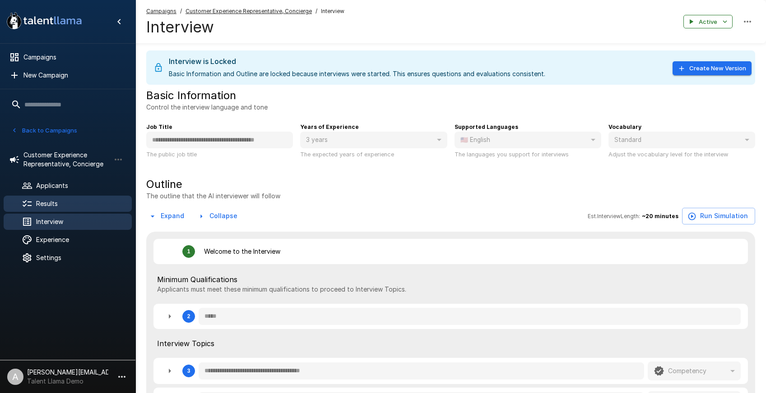
type textarea "*"
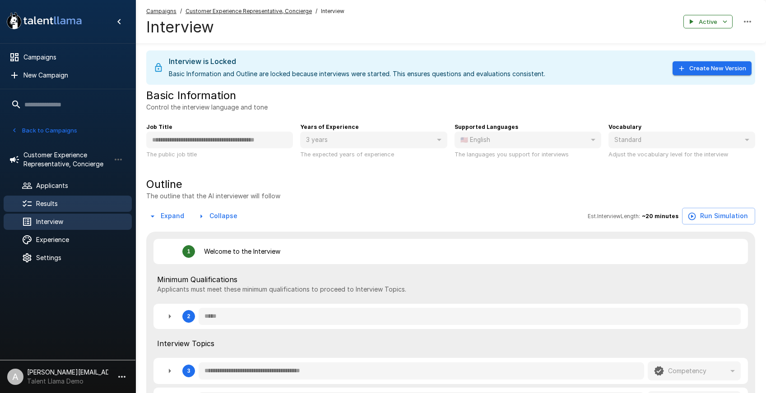
type textarea "*"
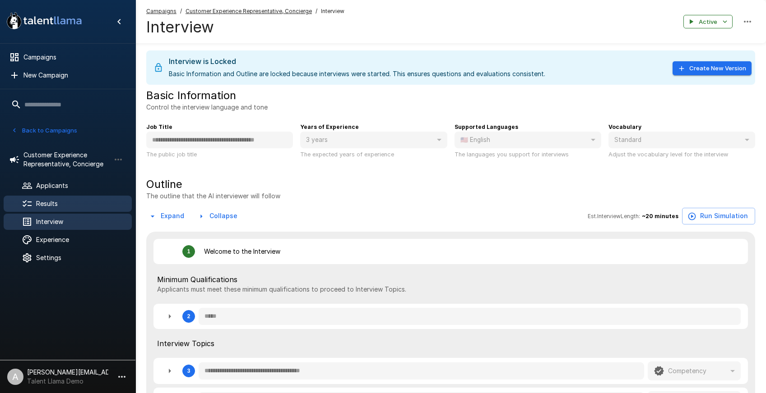
type textarea "*"
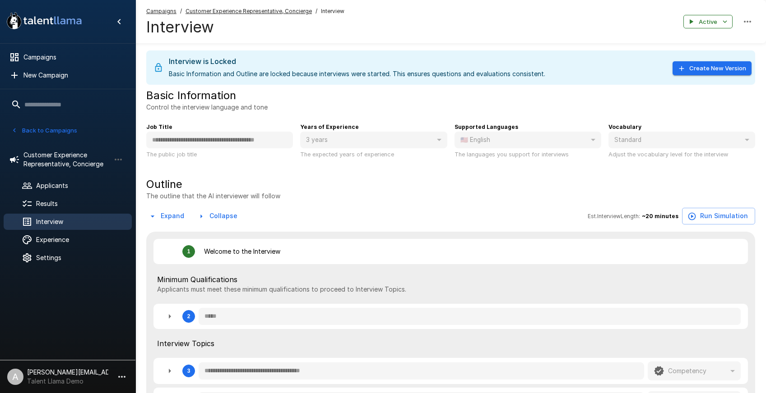
type textarea "*"
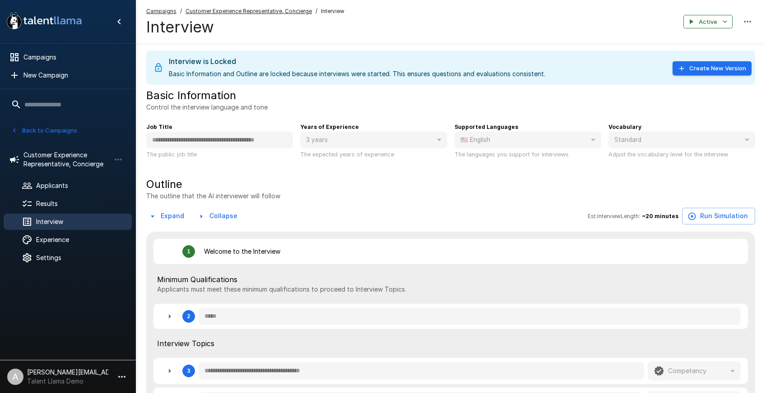
type textarea "*"
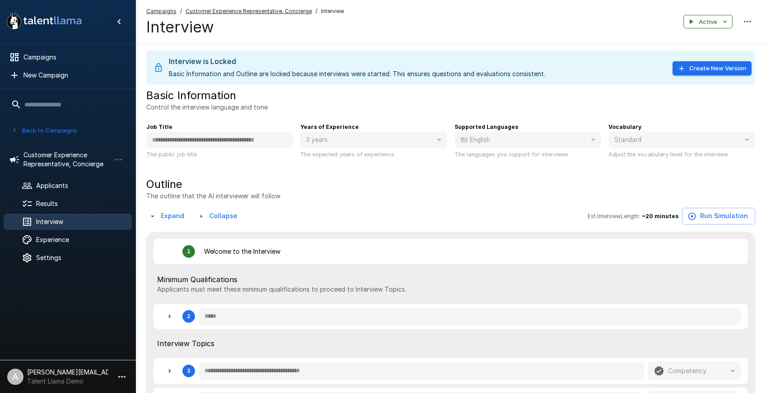
type textarea "*"
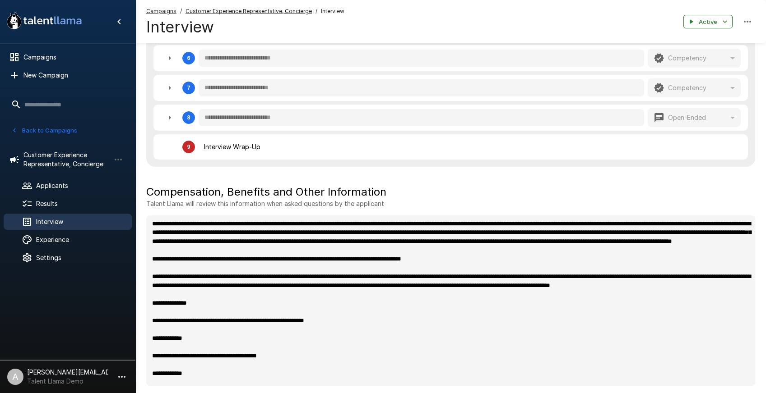
scroll to position [432, 0]
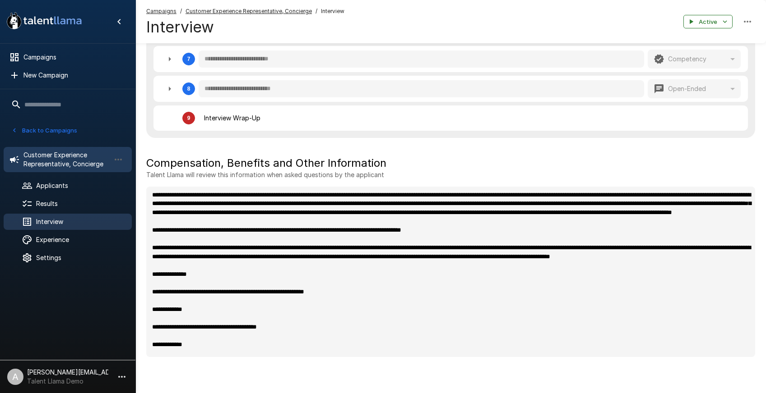
click at [69, 153] on span "Customer Experience Representative, Concierge" at bounding box center [66, 160] width 87 height 18
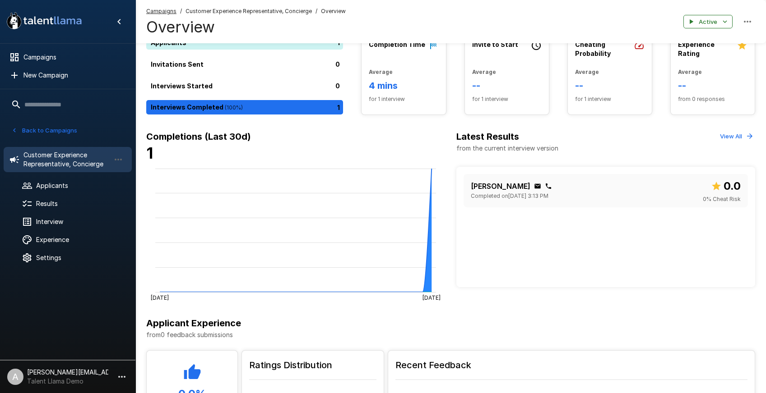
scroll to position [29, 0]
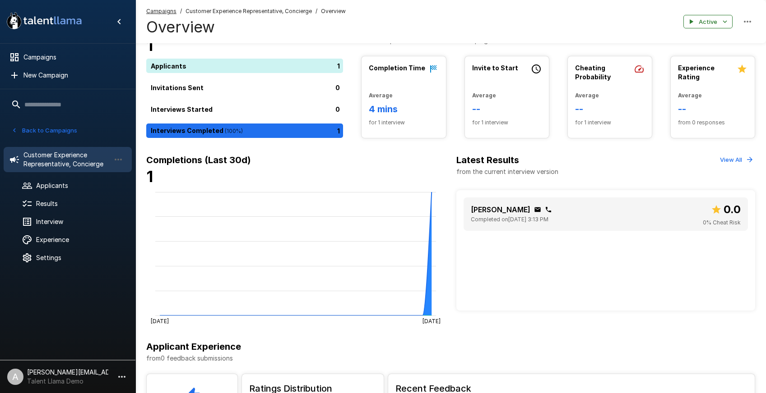
click at [628, 216] on div "Adam Stokar Completed on September 18 @ 3:13 PM 0.0 0 % Cheat Risk" at bounding box center [606, 214] width 270 height 26
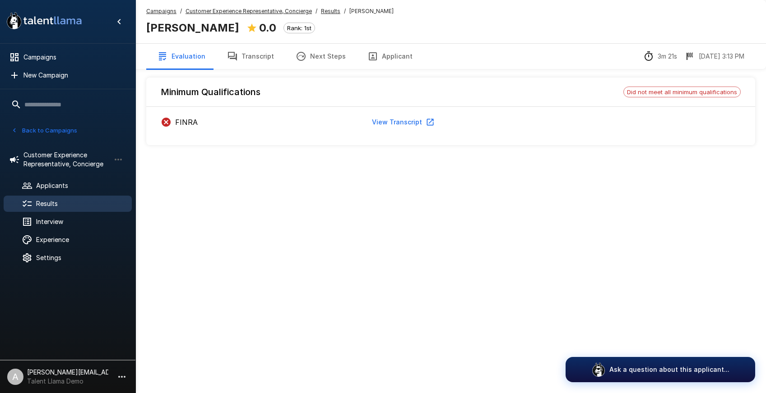
click at [256, 49] on button "Transcript" at bounding box center [250, 56] width 69 height 25
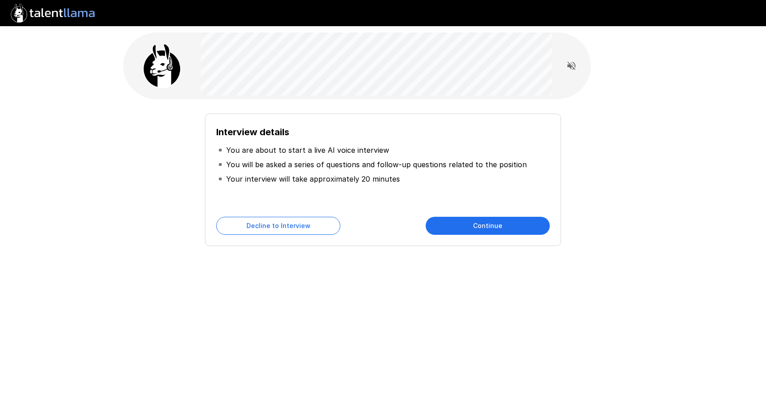
click at [464, 228] on button "Continue" at bounding box center [488, 226] width 124 height 18
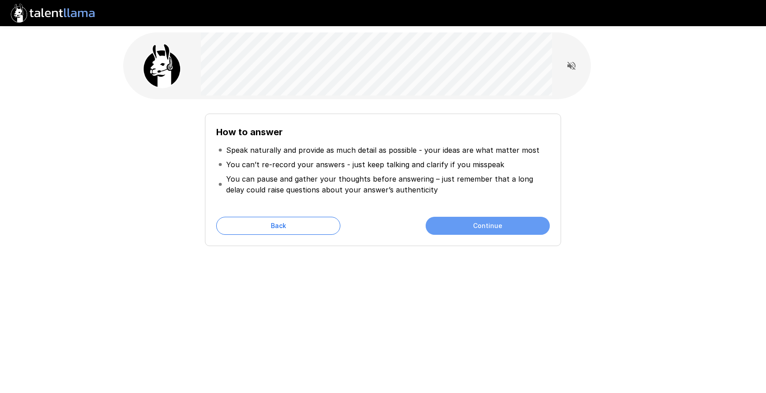
click at [464, 228] on button "Continue" at bounding box center [488, 226] width 124 height 18
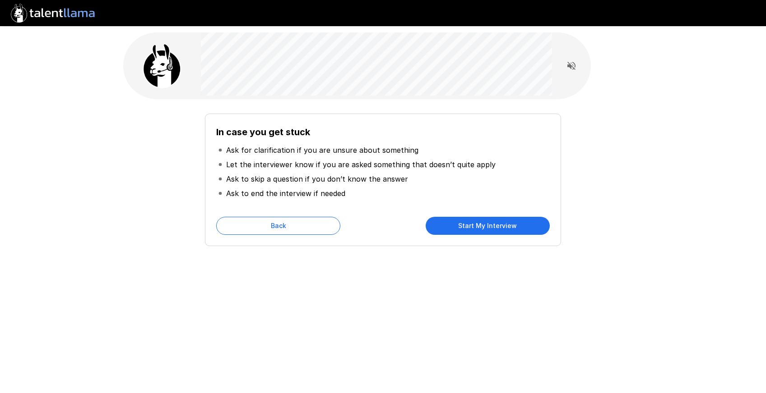
click at [464, 228] on button "Start My Interview" at bounding box center [488, 226] width 124 height 18
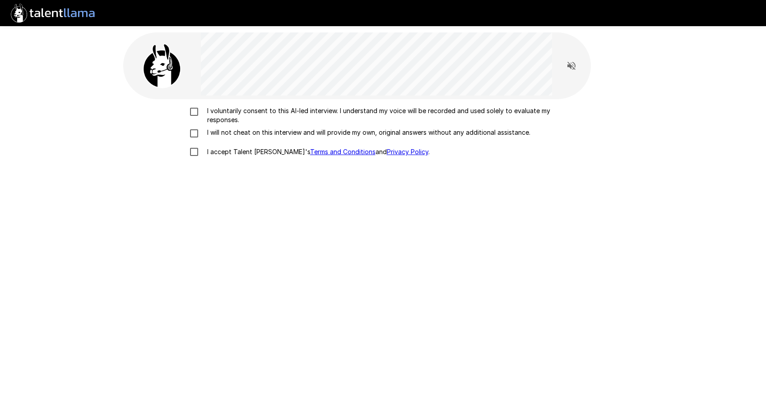
click at [281, 111] on p "I voluntarily consent to this AI-led interview. I understand my voice will be r…" at bounding box center [393, 115] width 378 height 18
click at [266, 134] on p "I will not cheat on this interview and will provide my own, original answers wi…" at bounding box center [367, 132] width 327 height 9
click at [232, 154] on p "I accept Talent Llama's Terms and Conditions and Privacy Policy ." at bounding box center [317, 152] width 226 height 9
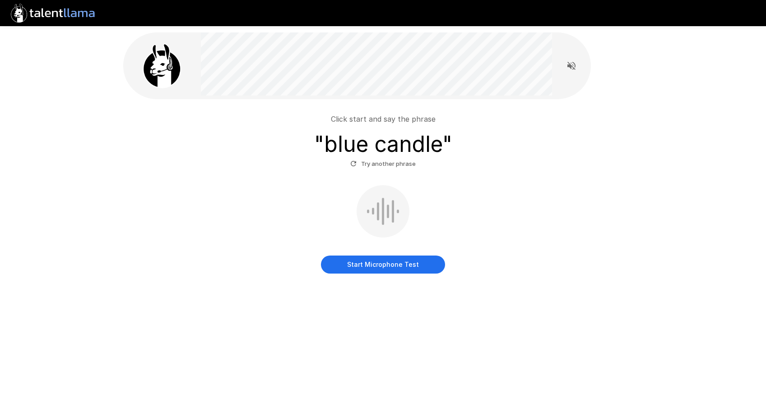
click at [372, 262] on button "Start Microphone Test" at bounding box center [383, 265] width 124 height 18
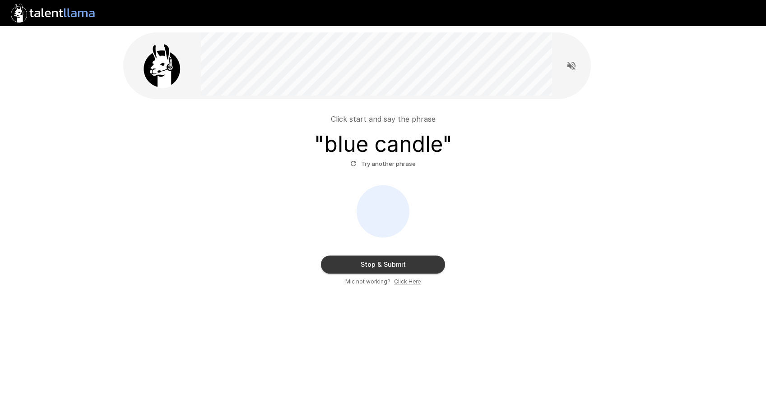
click at [372, 262] on button "Stop & Submit" at bounding box center [383, 265] width 124 height 18
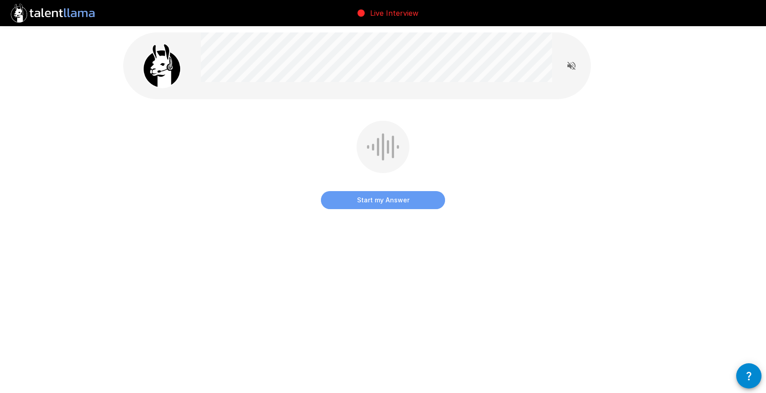
click at [369, 206] on button "Start my Answer" at bounding box center [383, 200] width 124 height 18
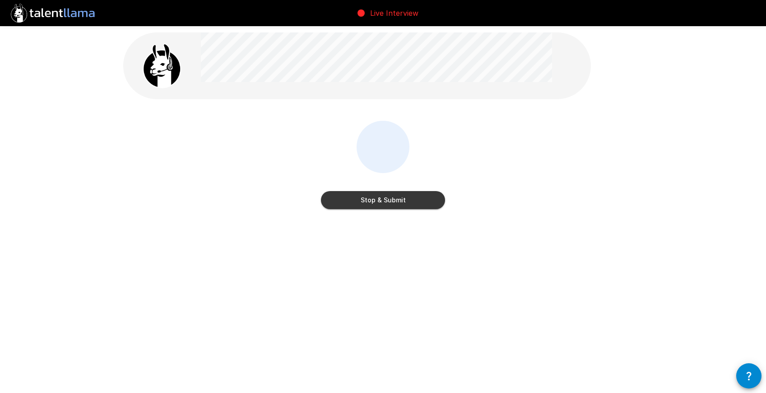
click at [369, 206] on button "Stop & Submit" at bounding box center [383, 200] width 124 height 18
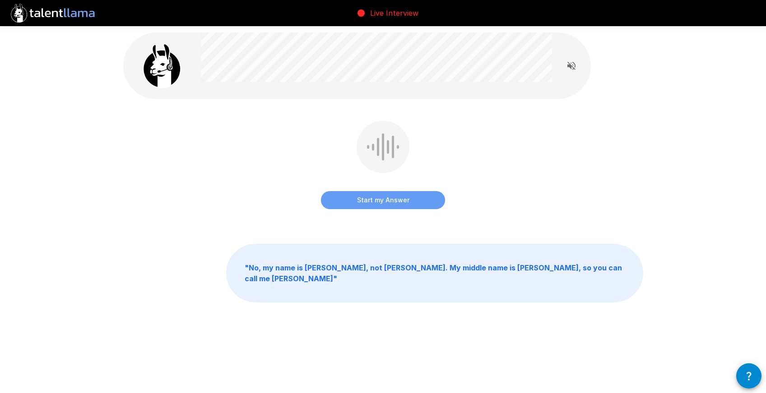
click at [369, 206] on button "Start my Answer" at bounding box center [383, 200] width 124 height 18
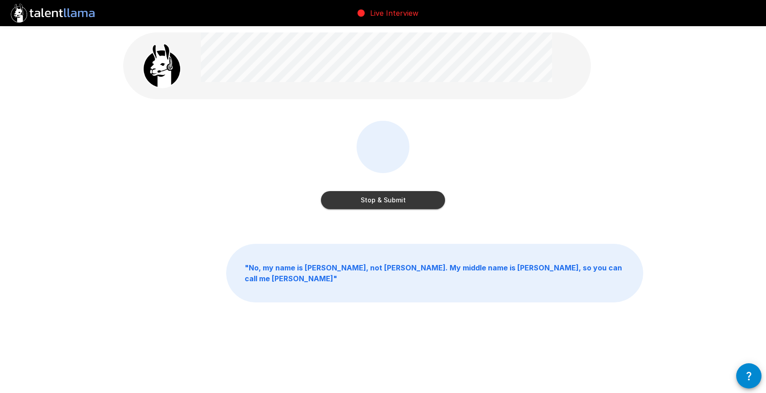
click at [369, 206] on button "Stop & Submit" at bounding box center [383, 200] width 124 height 18
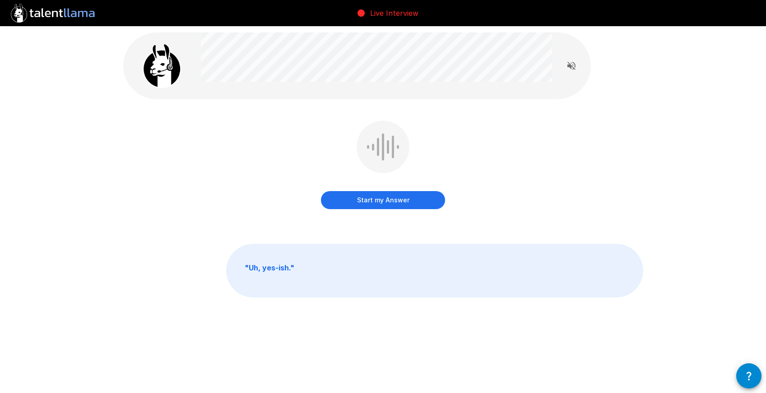
click at [369, 206] on button "Start my Answer" at bounding box center [383, 200] width 124 height 18
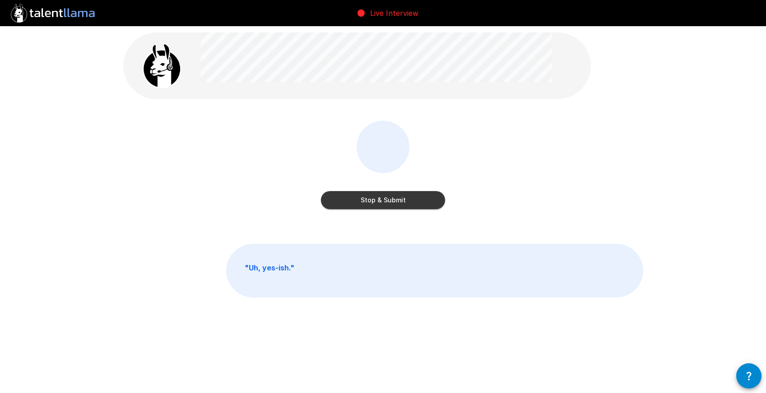
click at [369, 204] on button "Stop & Submit" at bounding box center [383, 200] width 124 height 18
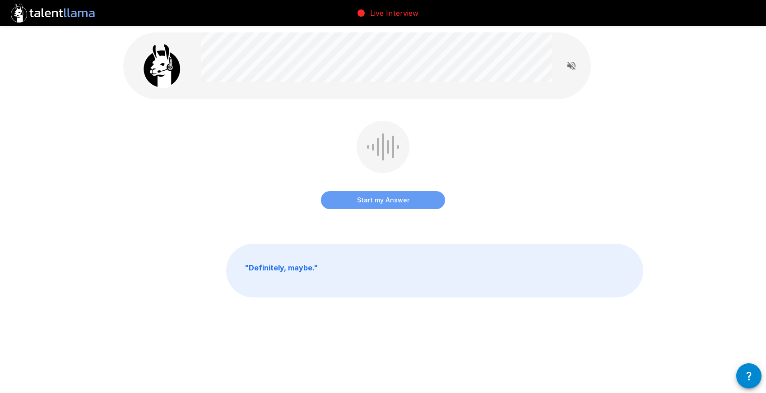
click at [370, 201] on button "Start my Answer" at bounding box center [383, 200] width 124 height 18
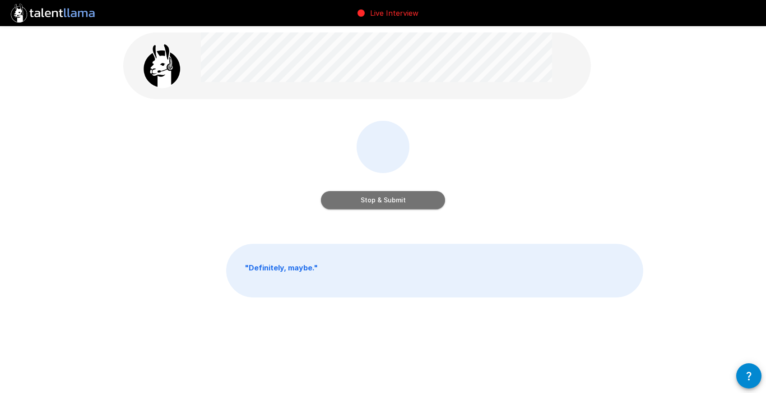
click at [370, 199] on button "Stop & Submit" at bounding box center [383, 200] width 124 height 18
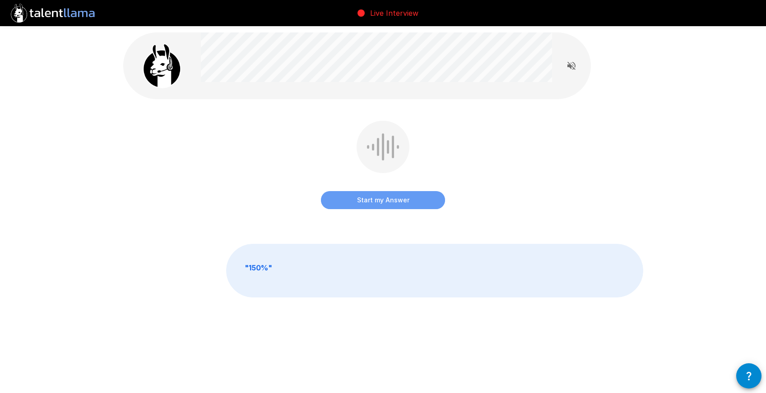
click at [370, 198] on button "Start my Answer" at bounding box center [383, 200] width 124 height 18
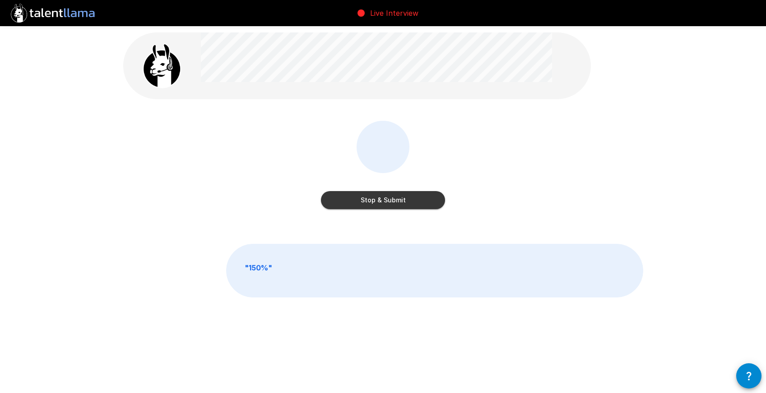
click at [370, 198] on button "Stop & Submit" at bounding box center [383, 200] width 124 height 18
